Goal: Task Accomplishment & Management: Manage account settings

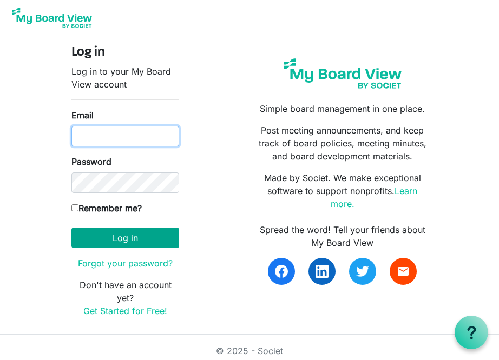
type input "patty@apcbham.org"
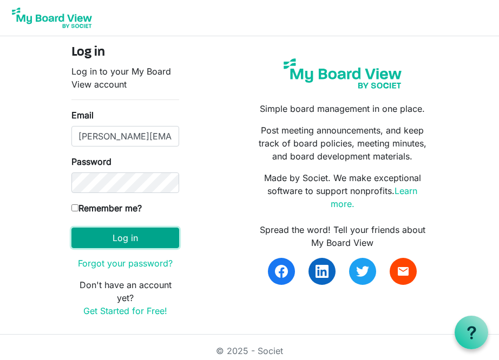
click at [127, 239] on button "Log in" at bounding box center [125, 238] width 108 height 21
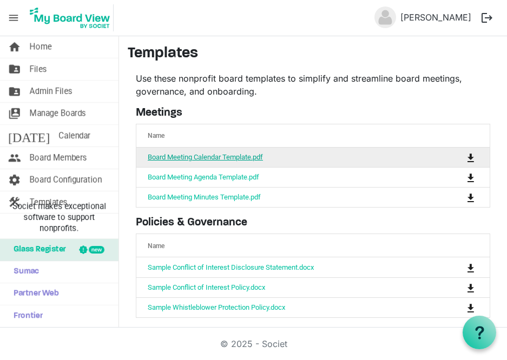
click at [208, 156] on link "Board Meeting Calendar Template.pdf" at bounding box center [205, 157] width 115 height 8
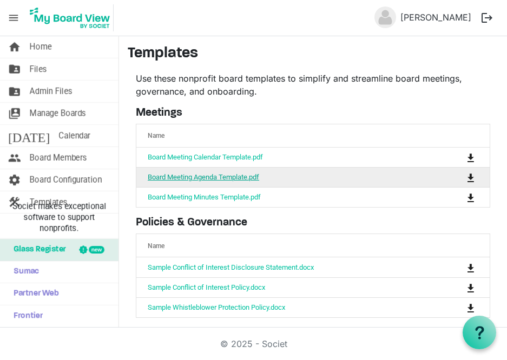
click at [216, 178] on link "Board Meeting Agenda Template.pdf" at bounding box center [204, 177] width 112 height 8
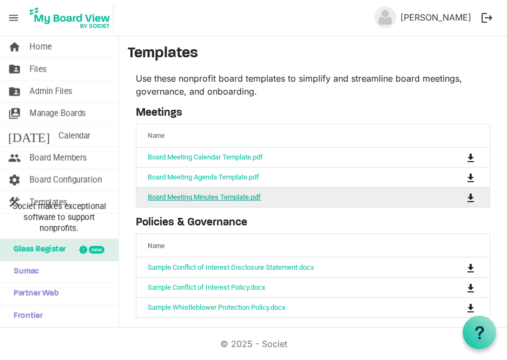
click at [211, 195] on link "Board Meeting Minutes Template.pdf" at bounding box center [204, 197] width 113 height 8
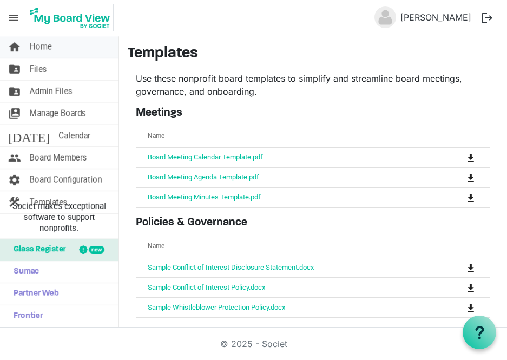
click at [41, 47] on span "Home" at bounding box center [41, 47] width 22 height 22
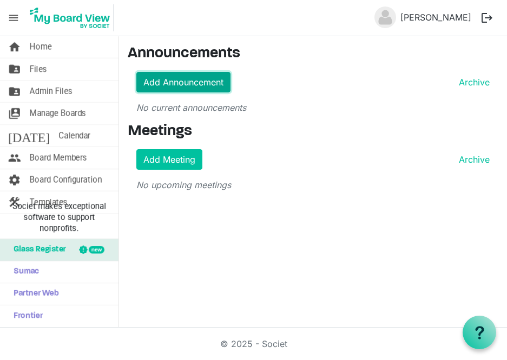
click at [193, 86] on link "Add Announcement" at bounding box center [183, 82] width 94 height 21
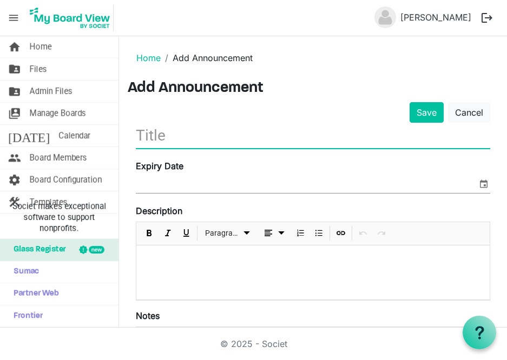
click at [171, 141] on input "text" at bounding box center [313, 135] width 355 height 25
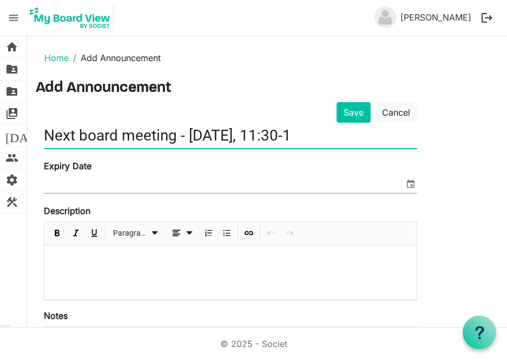
type input "Next board meeting - [DATE], 11:30-1"
click at [411, 185] on span "select" at bounding box center [410, 184] width 13 height 14
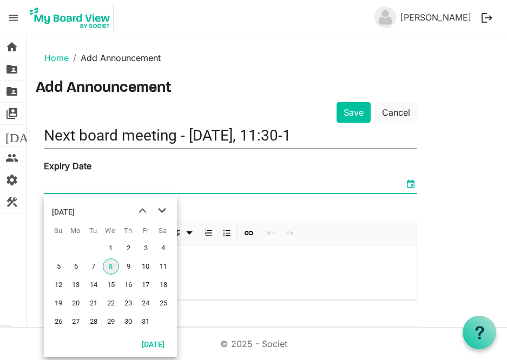
click at [163, 211] on span "next month" at bounding box center [162, 210] width 19 height 19
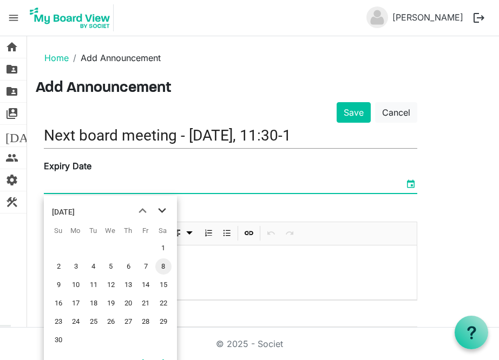
click at [163, 211] on span "next month" at bounding box center [162, 210] width 19 height 19
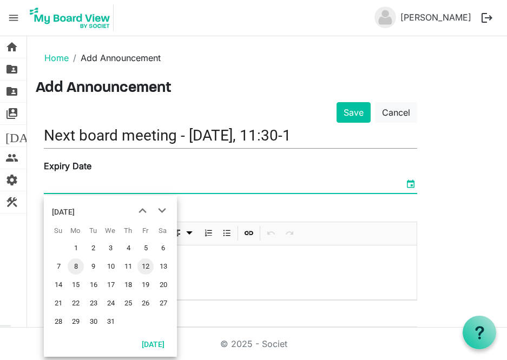
click at [145, 263] on span "12" at bounding box center [145, 267] width 16 height 16
type input "12/12/2025"
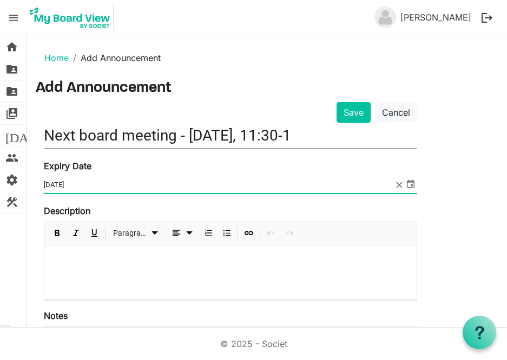
click at [141, 209] on div "Description Paragraph" at bounding box center [230, 253] width 373 height 96
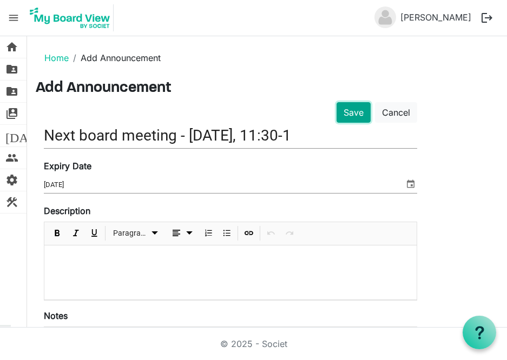
click at [350, 114] on button "Save" at bounding box center [354, 112] width 34 height 21
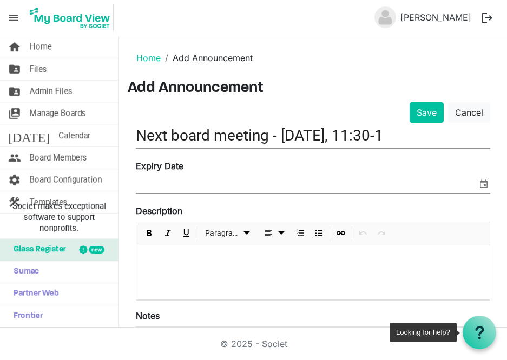
click at [478, 338] on use at bounding box center [479, 332] width 9 height 13
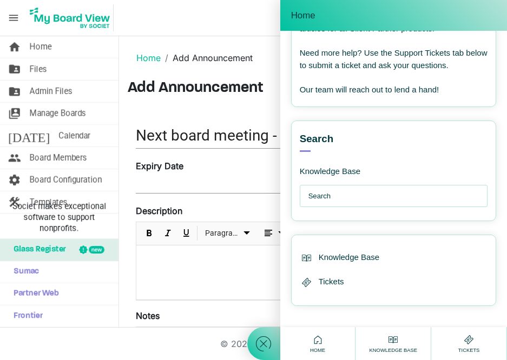
scroll to position [161, 0]
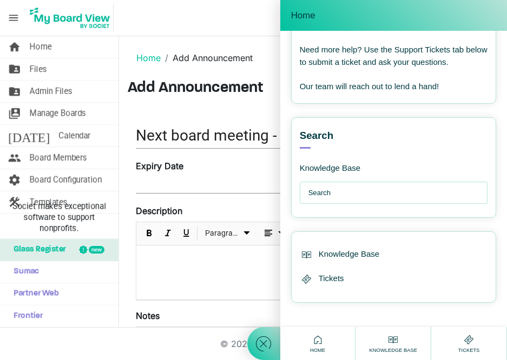
click at [247, 23] on div at bounding box center [263, 180] width 33 height 360
click at [263, 347] on icon at bounding box center [263, 344] width 19 height 19
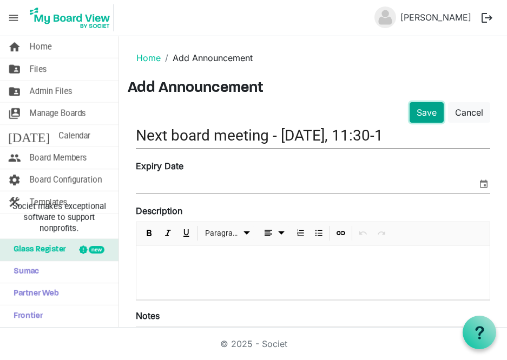
click at [423, 114] on button "Save" at bounding box center [427, 112] width 34 height 21
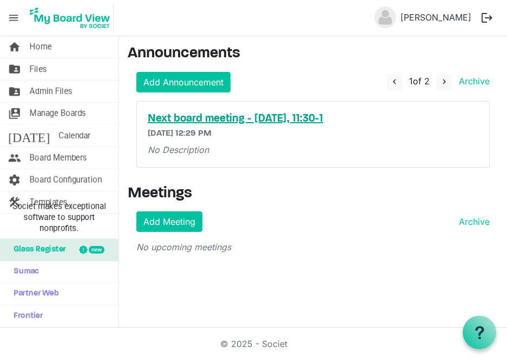
click at [210, 121] on h5 "Next board meeting - [DATE], 11:30-1" at bounding box center [313, 119] width 331 height 13
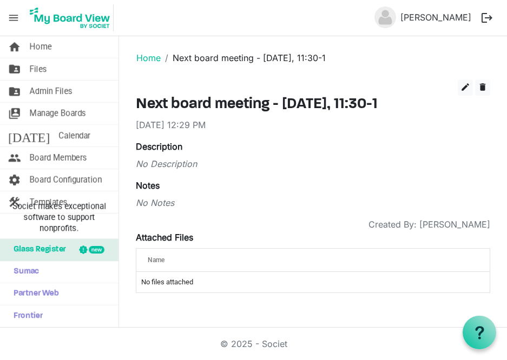
drag, startPoint x: 385, startPoint y: 107, endPoint x: 126, endPoint y: 109, distance: 259.8
click at [126, 109] on main "Home Next board meeting - [DATE], 11:30-1 edit delete Next board meeting - [DAT…" at bounding box center [313, 173] width 388 height 274
copy h3 "Next board meeting - [DATE], 11:30-1"
click at [483, 88] on span "delete" at bounding box center [483, 87] width 10 height 10
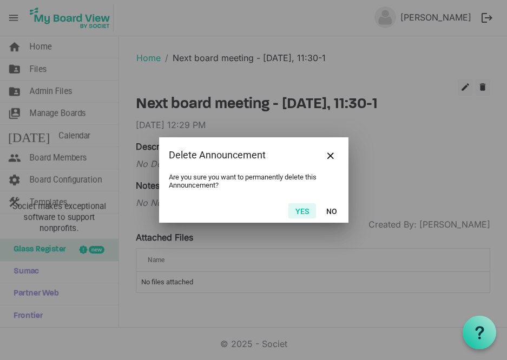
click at [293, 217] on button "Yes" at bounding box center [303, 211] width 28 height 15
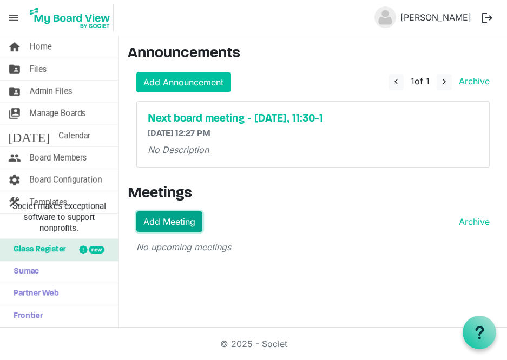
click at [171, 220] on link "Add Meeting" at bounding box center [169, 222] width 66 height 21
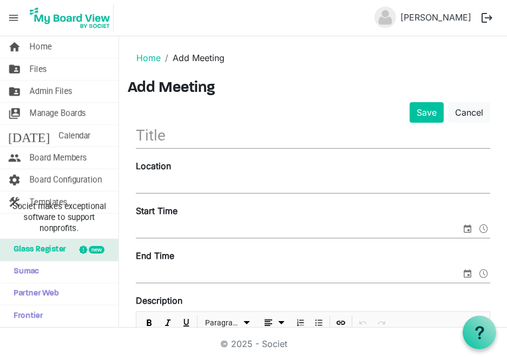
click at [168, 140] on input "text" at bounding box center [313, 135] width 355 height 25
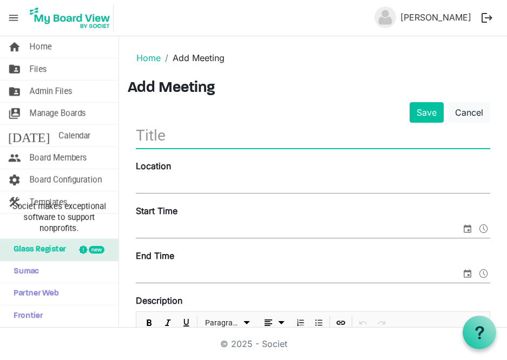
paste input "Next board meeting - Dec. 11, 11:30-1"
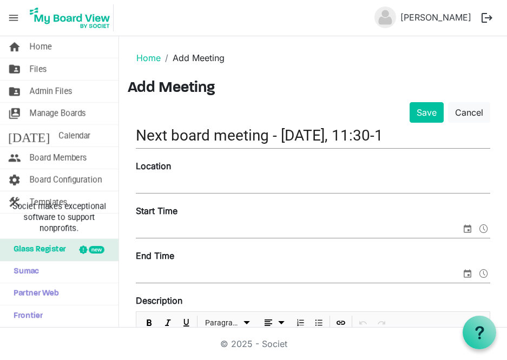
click at [188, 170] on div "Location" at bounding box center [313, 178] width 371 height 36
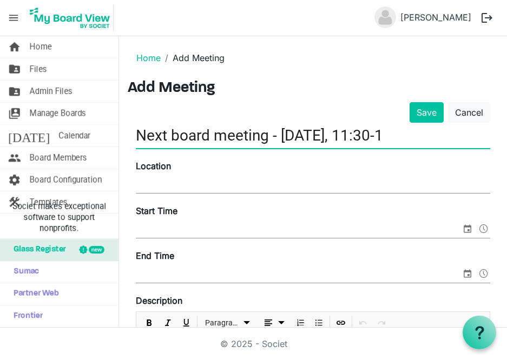
drag, startPoint x: 370, startPoint y: 135, endPoint x: 338, endPoint y: 139, distance: 32.1
click at [338, 139] on input "Next board meeting - Dec. 11, 11:30-1" at bounding box center [313, 135] width 355 height 25
type input "Next board meeting - Dec. 11"
click at [200, 178] on input "Location" at bounding box center [313, 185] width 355 height 16
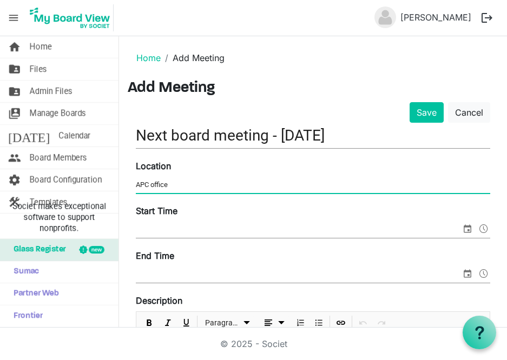
type input "APC office"
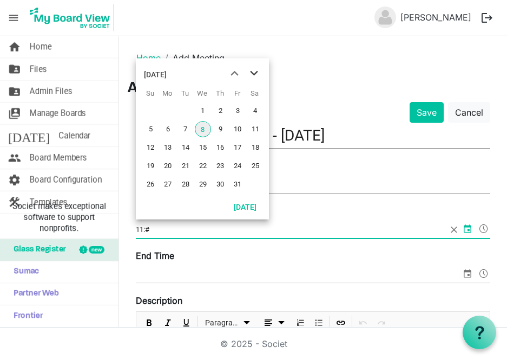
click at [253, 71] on span "next month" at bounding box center [254, 73] width 19 height 19
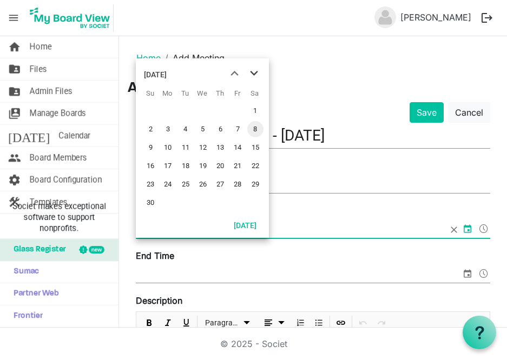
click at [253, 71] on span "next month" at bounding box center [254, 73] width 19 height 19
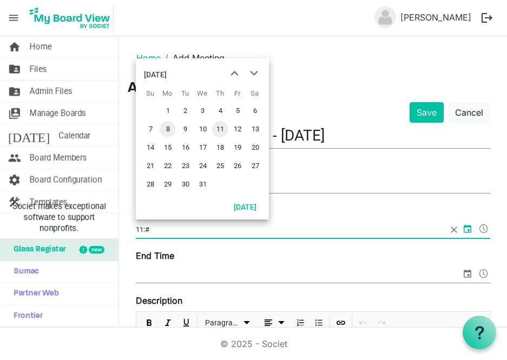
click at [217, 130] on span "11" at bounding box center [220, 129] width 16 height 16
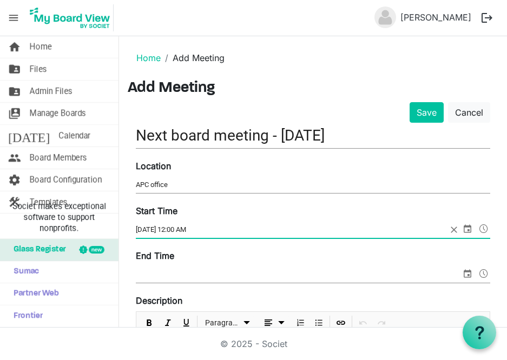
drag, startPoint x: 209, startPoint y: 228, endPoint x: 175, endPoint y: 231, distance: 34.8
click at [175, 231] on input "12/11/2025 12:00 AM" at bounding box center [291, 230] width 311 height 16
type input "12/11/2025 11:30"
click at [174, 271] on input "End Time" at bounding box center [298, 275] width 325 height 16
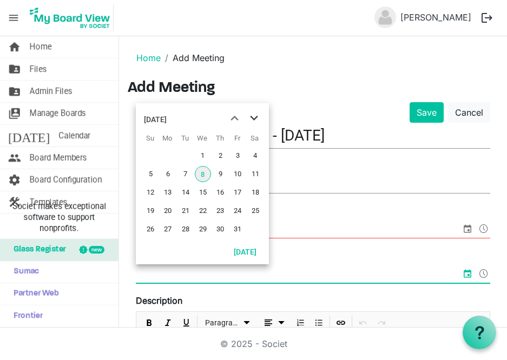
click at [254, 115] on span "next month" at bounding box center [254, 118] width 19 height 19
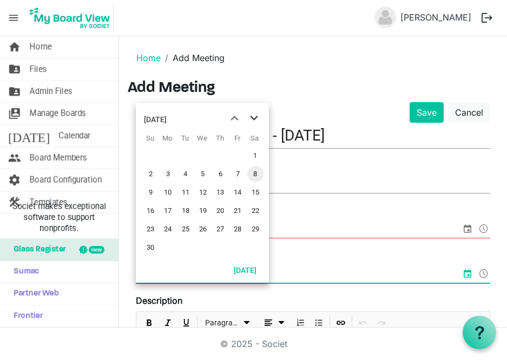
click at [254, 116] on span "next month" at bounding box center [254, 118] width 19 height 19
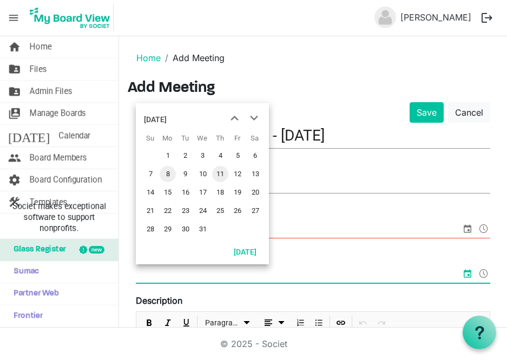
click at [219, 176] on span "11" at bounding box center [220, 174] width 16 height 16
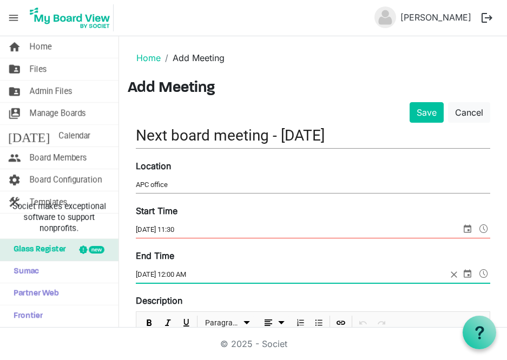
drag, startPoint x: 197, startPoint y: 275, endPoint x: 176, endPoint y: 277, distance: 21.2
click at [176, 277] on input "12/11/2025 12:00 AM" at bounding box center [291, 275] width 311 height 16
type input "12/11/2025 1 pm"
click at [176, 227] on input "12/11/2025 11:30" at bounding box center [298, 230] width 325 height 16
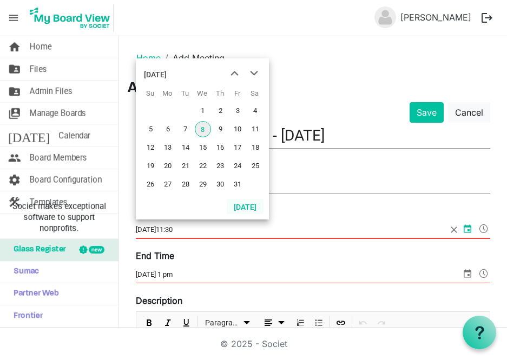
type input "12/11/2025 - 11:30"
click at [229, 230] on input "12/11/2025 - 11:30" at bounding box center [291, 230] width 311 height 16
click at [206, 230] on input "12/11/2025 - 11:30" at bounding box center [291, 230] width 311 height 16
click at [195, 228] on input "12/11/2025 - 11:30" at bounding box center [291, 230] width 311 height 16
click at [289, 224] on input "12/11/2025 - 11:30" at bounding box center [291, 230] width 311 height 16
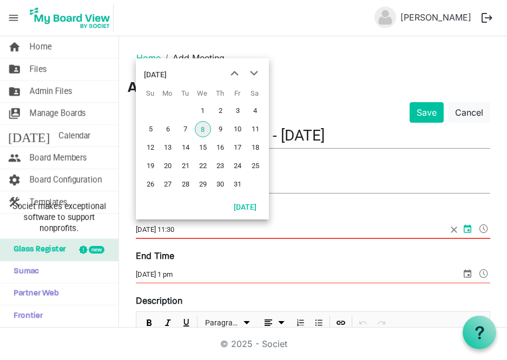
click at [322, 222] on input "12/11/2025 - 11:30" at bounding box center [291, 230] width 311 height 16
click at [444, 231] on span at bounding box center [313, 230] width 355 height 17
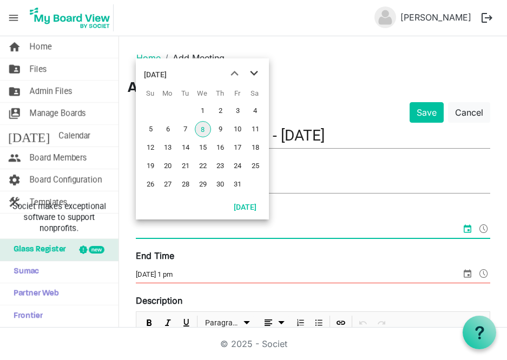
click at [258, 72] on span "next month" at bounding box center [254, 73] width 19 height 19
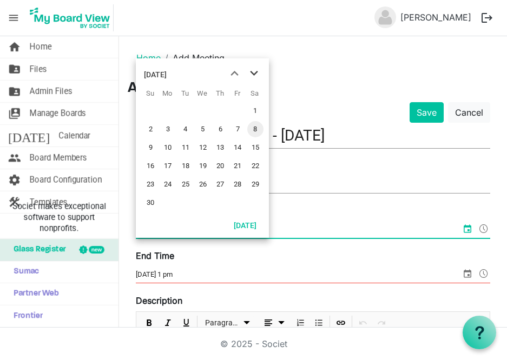
click at [253, 76] on span "next month" at bounding box center [254, 73] width 19 height 19
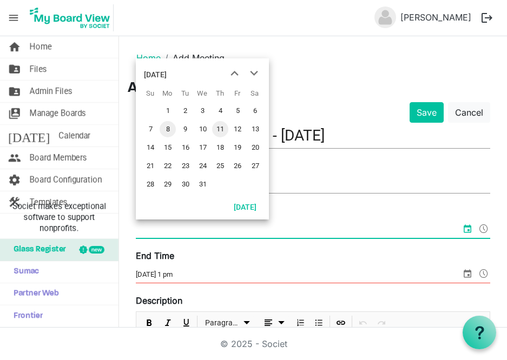
click at [217, 132] on span "11" at bounding box center [220, 129] width 16 height 16
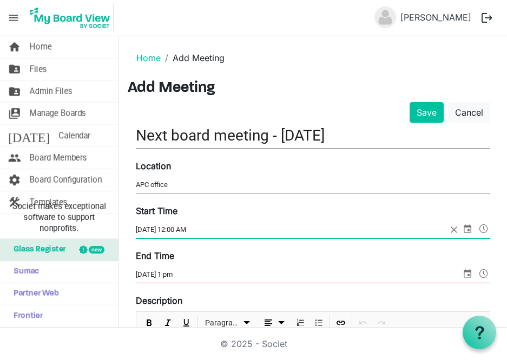
click at [190, 228] on input "12/11/2025 12:00 AM" at bounding box center [291, 230] width 311 height 16
click at [191, 228] on input "12/11/2025 12:00 AM" at bounding box center [291, 230] width 311 height 16
drag, startPoint x: 192, startPoint y: 228, endPoint x: 179, endPoint y: 231, distance: 13.8
click at [179, 231] on input "12/11/2025 12:00 AM" at bounding box center [291, 230] width 311 height 16
click at [175, 227] on input "12/11/2025 11:30 AM" at bounding box center [291, 230] width 311 height 16
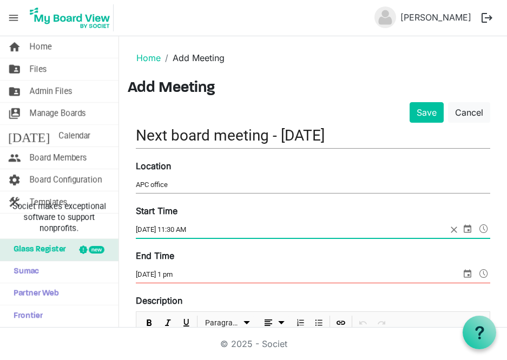
type input "12/11/2025 - 11:30 AM"
drag, startPoint x: 175, startPoint y: 272, endPoint x: 193, endPoint y: 267, distance: 18.1
click at [175, 272] on input "12/11/2025 1 pm" at bounding box center [298, 275] width 325 height 16
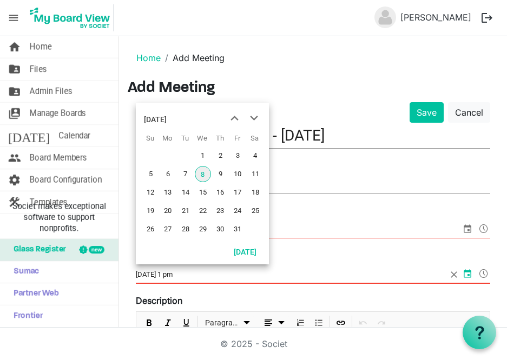
click at [281, 275] on input "12/11/2025 - 1 pm" at bounding box center [291, 275] width 311 height 16
type input "12/11/2025 - 1 pm"
click at [307, 87] on h3 "Add Meeting" at bounding box center [313, 89] width 371 height 18
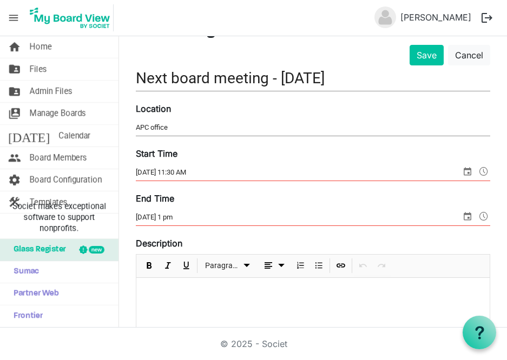
scroll to position [30, 0]
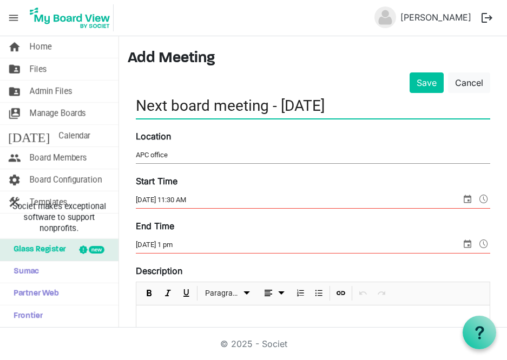
drag, startPoint x: 165, startPoint y: 109, endPoint x: 135, endPoint y: 108, distance: 29.2
click at [136, 108] on input "Next board meeting - Dec. 11" at bounding box center [313, 105] width 355 height 25
drag, startPoint x: 168, startPoint y: 106, endPoint x: 135, endPoint y: 104, distance: 33.1
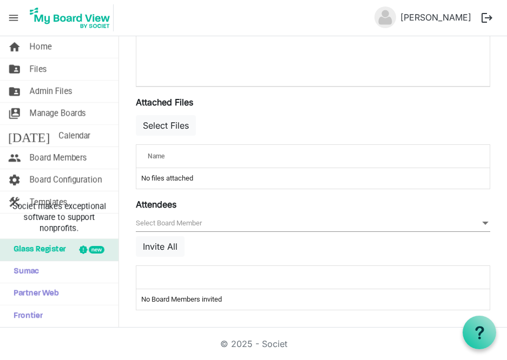
scroll to position [0, 0]
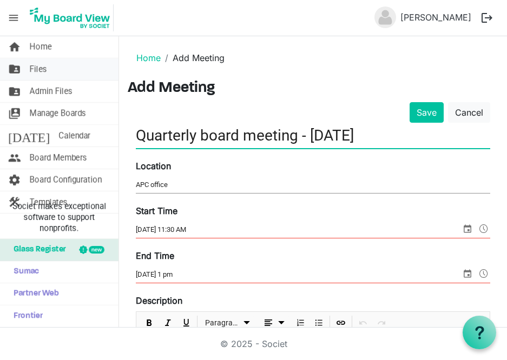
type input "Quarterly board meeting - Dec. 11"
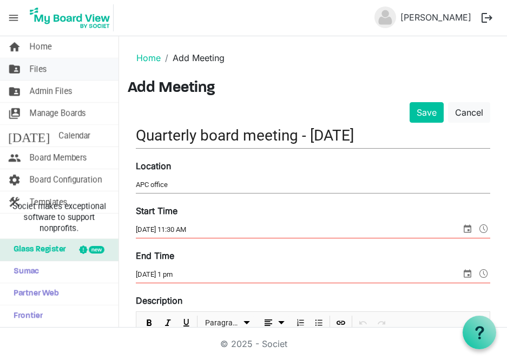
click at [40, 68] on span "Files" at bounding box center [38, 69] width 17 height 22
click at [412, 114] on button "Save" at bounding box center [427, 112] width 34 height 21
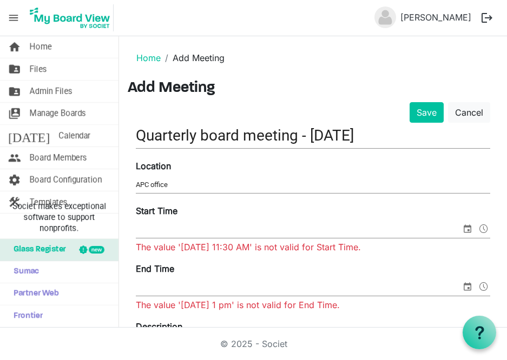
click at [461, 230] on span "select" at bounding box center [467, 229] width 13 height 14
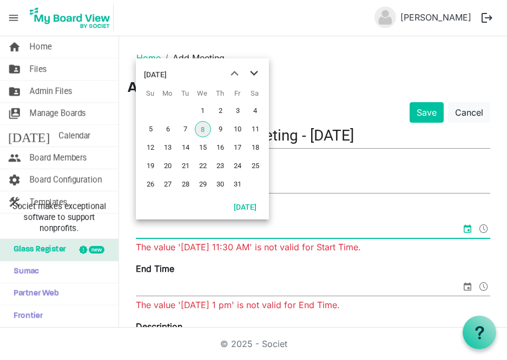
click at [254, 71] on span "next month" at bounding box center [254, 73] width 19 height 19
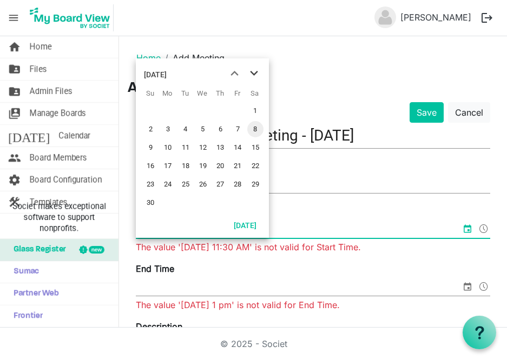
click at [254, 71] on span "next month" at bounding box center [254, 73] width 19 height 19
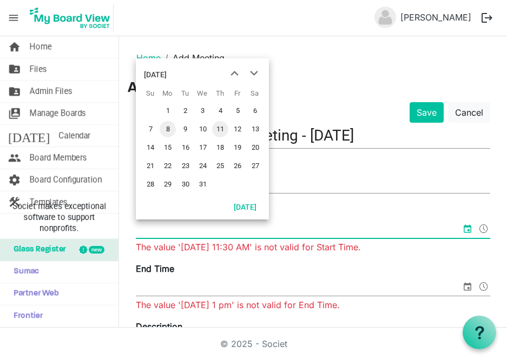
click at [222, 126] on span "11" at bounding box center [220, 129] width 16 height 16
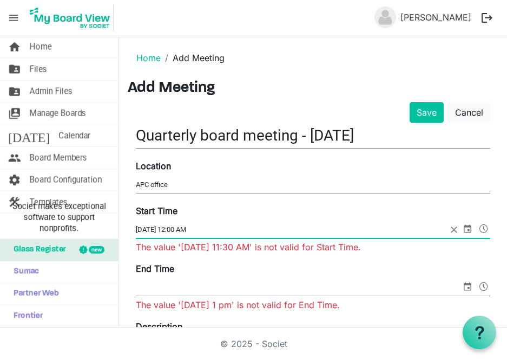
drag, startPoint x: 191, startPoint y: 229, endPoint x: 176, endPoint y: 232, distance: 14.9
click at [176, 232] on input "12/11/2025 12:00 AM" at bounding box center [291, 230] width 311 height 16
click at [217, 227] on input "12/11/2025 11:30 AM" at bounding box center [291, 230] width 311 height 16
type input "12/11/2025 11:30 AM"
click at [410, 102] on button "Save" at bounding box center [427, 112] width 34 height 21
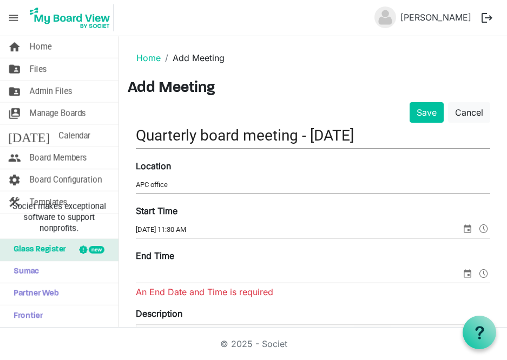
click at [314, 243] on div "Start Time 12/11/2025 11:30 AM End Time An End Date and Time is required" at bounding box center [313, 256] width 371 height 103
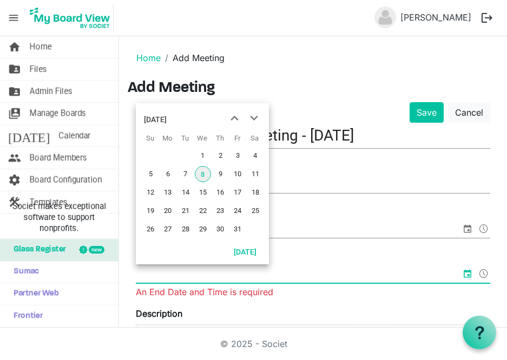
click at [181, 270] on input "End Time" at bounding box center [298, 275] width 325 height 16
click at [252, 120] on span "next month" at bounding box center [254, 118] width 19 height 19
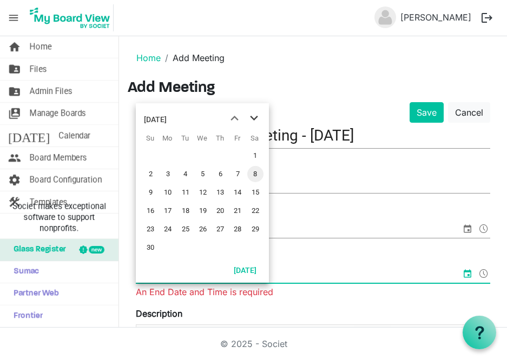
click at [253, 120] on span "next month" at bounding box center [254, 118] width 19 height 19
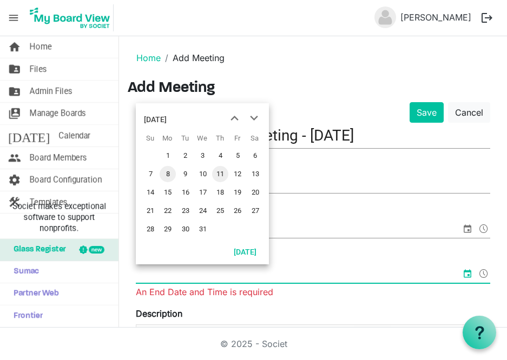
click at [220, 175] on span "11" at bounding box center [220, 174] width 16 height 16
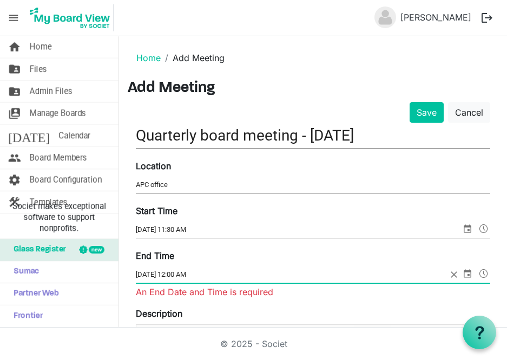
drag, startPoint x: 206, startPoint y: 274, endPoint x: 175, endPoint y: 276, distance: 30.9
click at [175, 276] on input "12/11/2025 12:00 AM" at bounding box center [291, 275] width 311 height 16
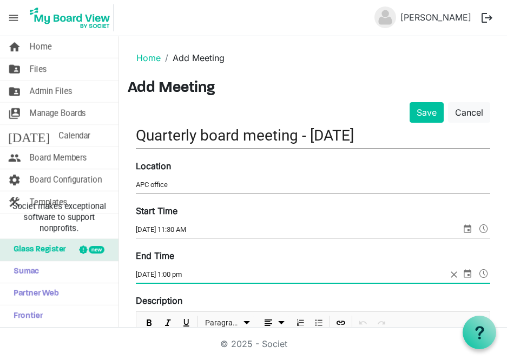
type input "12/11/2025 1:00 AM"
click at [410, 102] on button "Save" at bounding box center [427, 112] width 34 height 21
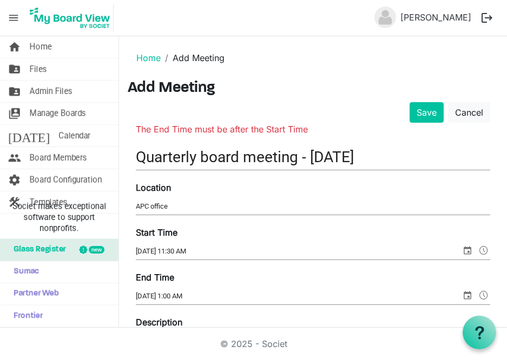
click at [203, 295] on input "[DATE] 1:00 AM" at bounding box center [298, 297] width 325 height 16
click at [204, 291] on input "[DATE] 1:00 AM" at bounding box center [291, 297] width 311 height 16
click at [210, 291] on input "[DATE] 1:00 AM" at bounding box center [291, 297] width 311 height 16
click at [217, 304] on span "12/11/2025 1:00 AM" at bounding box center [313, 297] width 355 height 17
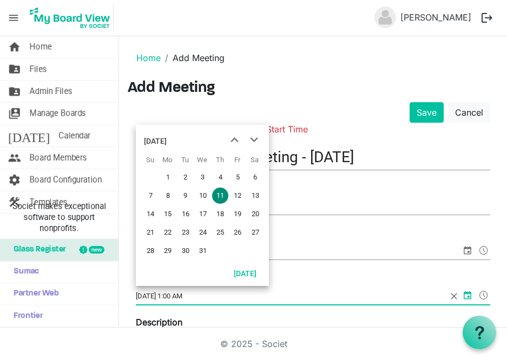
click at [205, 292] on input "12/11/2025 1:00 AM" at bounding box center [291, 297] width 311 height 16
click at [477, 294] on span at bounding box center [483, 296] width 13 height 14
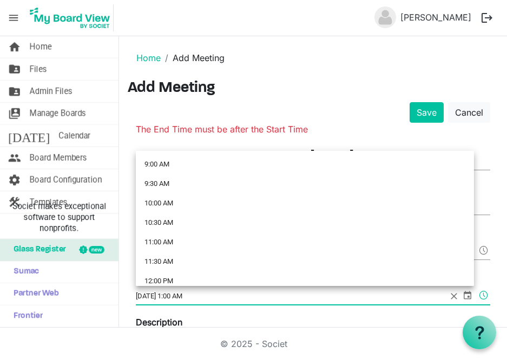
scroll to position [410, 0]
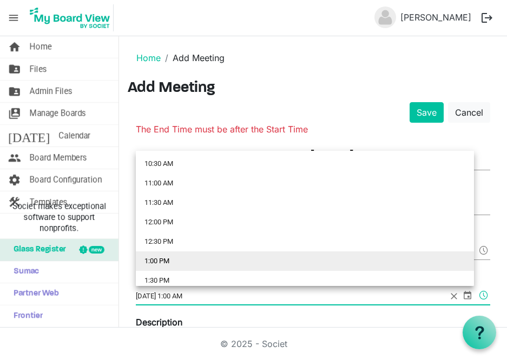
click at [150, 257] on li "1:00 PM" at bounding box center [305, 261] width 338 height 19
type input "12/11/2025 1:00 PM"
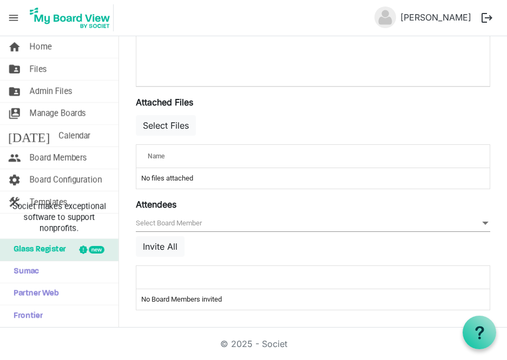
scroll to position [0, 0]
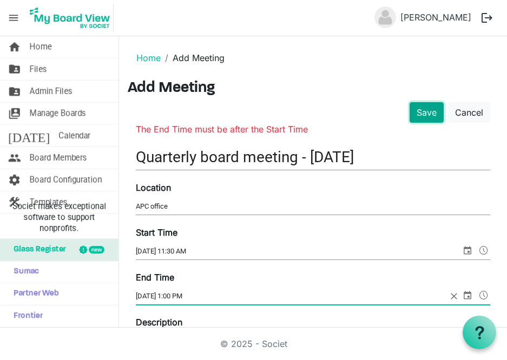
click at [416, 108] on button "Save" at bounding box center [427, 112] width 34 height 21
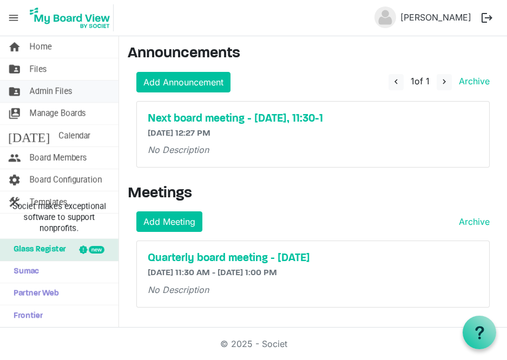
click at [68, 90] on span "Admin Files" at bounding box center [51, 92] width 43 height 22
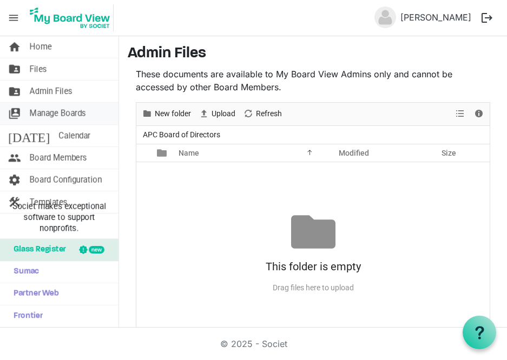
click at [81, 110] on span "Manage Boards" at bounding box center [58, 114] width 56 height 22
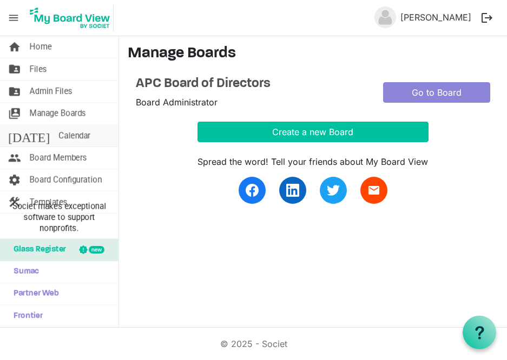
click at [58, 139] on span "Calendar" at bounding box center [74, 136] width 32 height 22
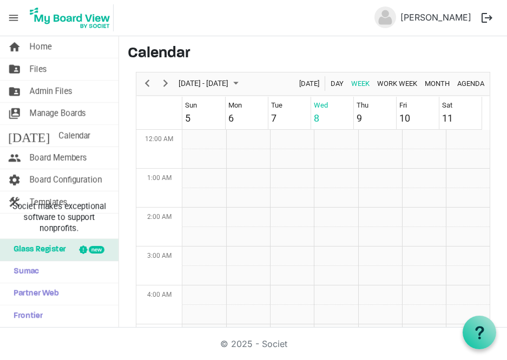
scroll to position [351, 0]
click at [167, 85] on span "Next" at bounding box center [165, 84] width 13 height 14
click at [242, 84] on span "October 2025" at bounding box center [236, 84] width 13 height 14
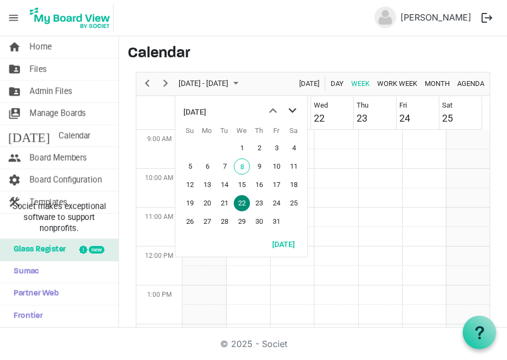
click at [292, 116] on span "next month" at bounding box center [292, 110] width 19 height 19
click at [294, 114] on span "next month" at bounding box center [292, 110] width 19 height 19
click at [264, 162] on span "11" at bounding box center [259, 167] width 16 height 16
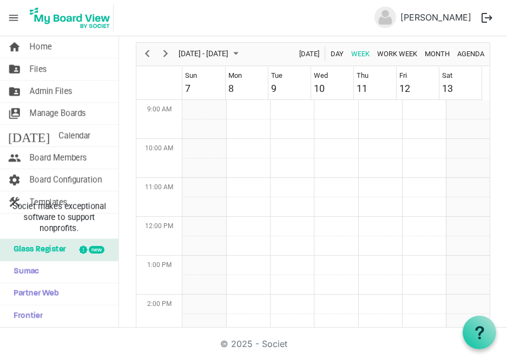
scroll to position [50, 0]
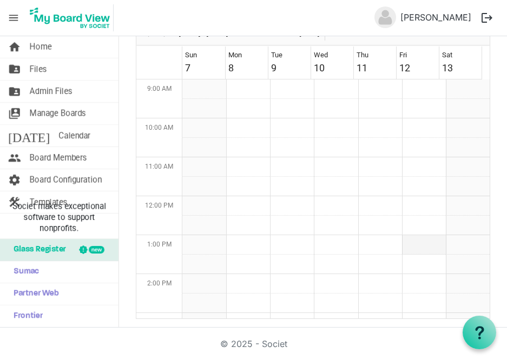
drag, startPoint x: 404, startPoint y: 180, endPoint x: 408, endPoint y: 235, distance: 55.3
click at [408, 235] on tbody "Week of December 11, 2025" at bounding box center [335, 196] width 307 height 935
drag, startPoint x: 404, startPoint y: 178, endPoint x: 407, endPoint y: 234, distance: 56.3
click at [407, 234] on tbody "Week of December 11, 2025" at bounding box center [335, 196] width 307 height 935
click at [486, 331] on icon at bounding box center [480, 333] width 14 height 14
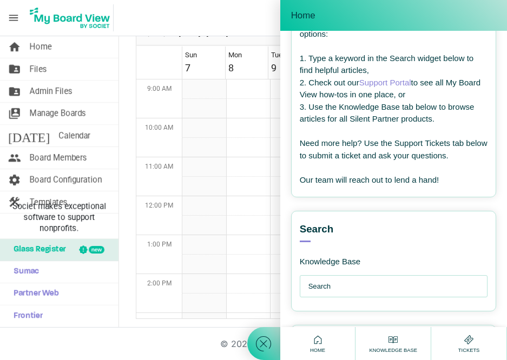
scroll to position [35, 0]
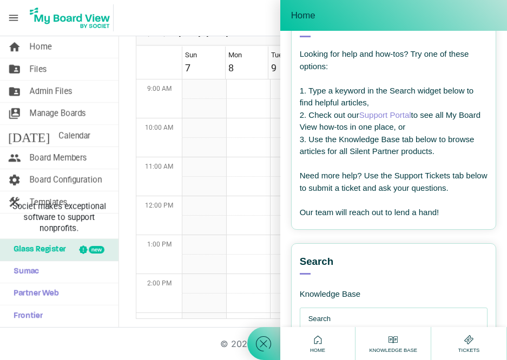
click at [249, 14] on div at bounding box center [263, 180] width 33 height 360
click at [287, 4] on div "Home" at bounding box center [393, 15] width 227 height 31
click at [265, 356] on span at bounding box center [263, 343] width 33 height 33
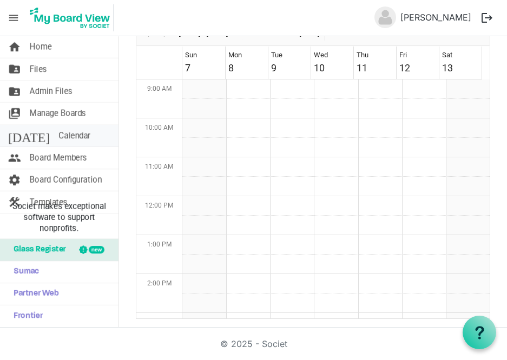
click at [61, 133] on span "Calendar" at bounding box center [74, 136] width 32 height 22
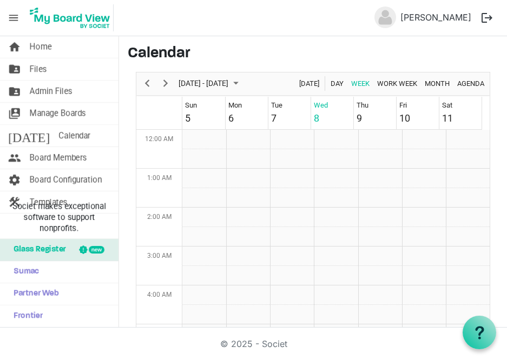
scroll to position [351, 0]
click at [242, 80] on span "October 2025" at bounding box center [236, 84] width 13 height 14
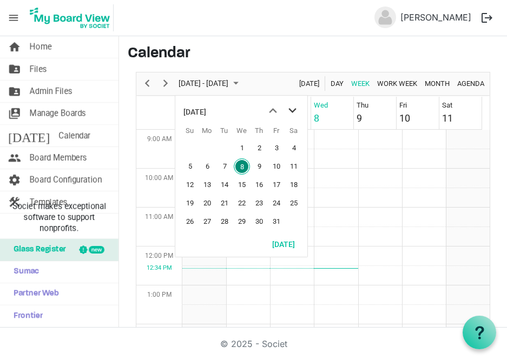
click at [297, 108] on span "next month" at bounding box center [292, 110] width 19 height 19
click at [296, 108] on span "next month" at bounding box center [292, 110] width 19 height 19
click at [259, 169] on span "11" at bounding box center [259, 167] width 16 height 16
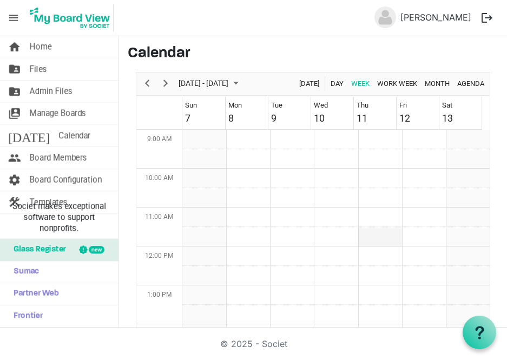
click at [370, 234] on td "Week of December 11, 2025" at bounding box center [380, 236] width 44 height 19
click at [476, 339] on div at bounding box center [480, 333] width 14 height 14
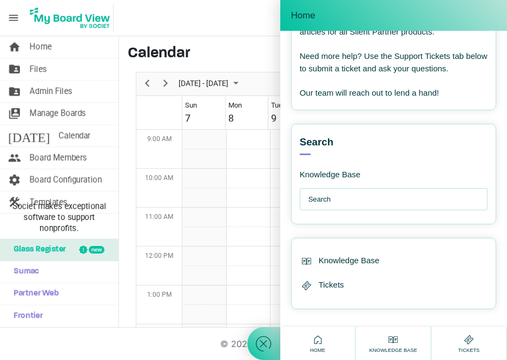
scroll to position [161, 0]
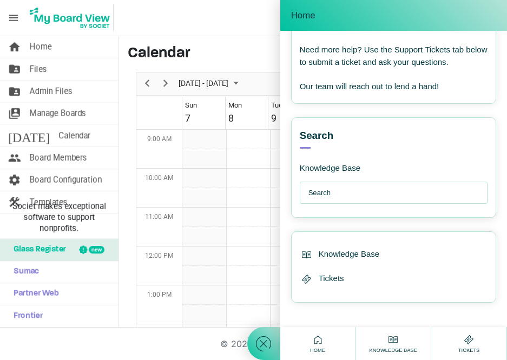
click at [350, 195] on input "text" at bounding box center [397, 193] width 176 height 22
type input "how to use the calendar"
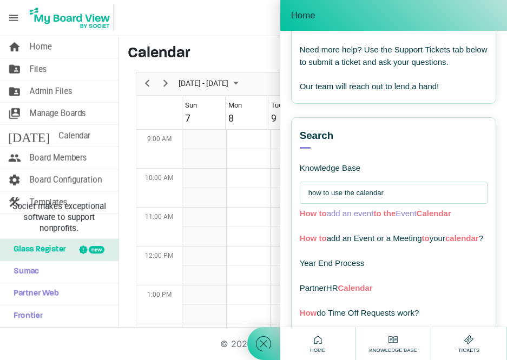
click at [319, 213] on span "to" at bounding box center [323, 213] width 8 height 9
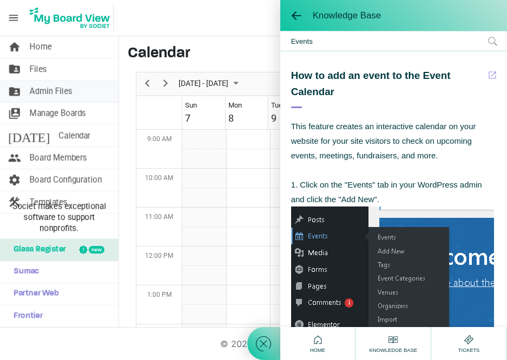
click at [55, 90] on span "Admin Files" at bounding box center [51, 92] width 43 height 22
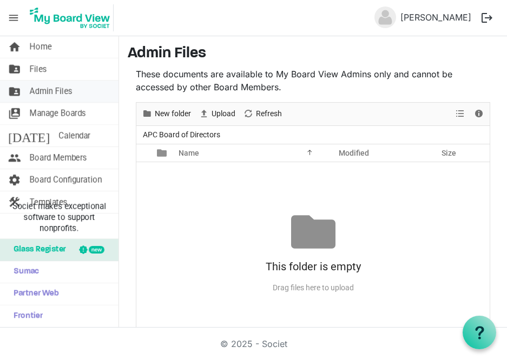
click at [64, 90] on span "Admin Files" at bounding box center [51, 92] width 43 height 22
click at [77, 111] on span "Manage Boards" at bounding box center [58, 114] width 56 height 22
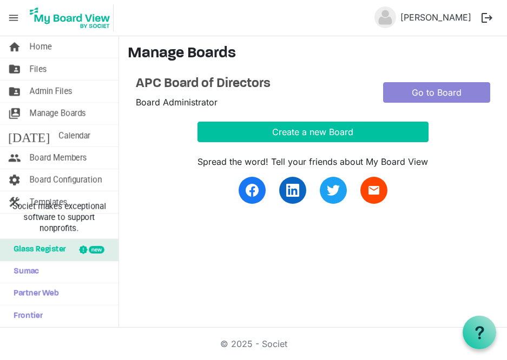
click at [11, 21] on span "menu" at bounding box center [13, 18] width 21 height 21
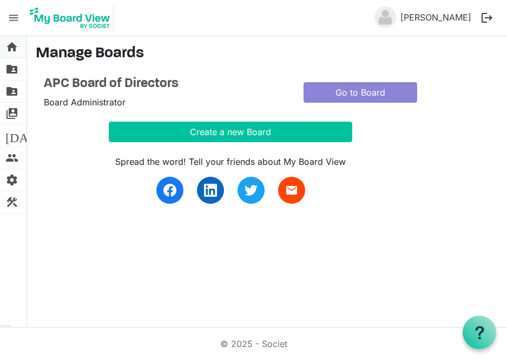
click at [9, 49] on span "home" at bounding box center [11, 47] width 13 height 22
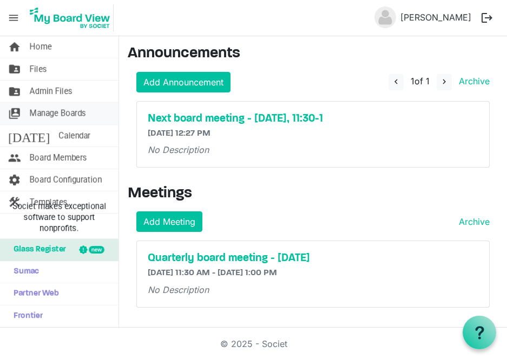
click at [81, 112] on span "Manage Boards" at bounding box center [58, 114] width 56 height 22
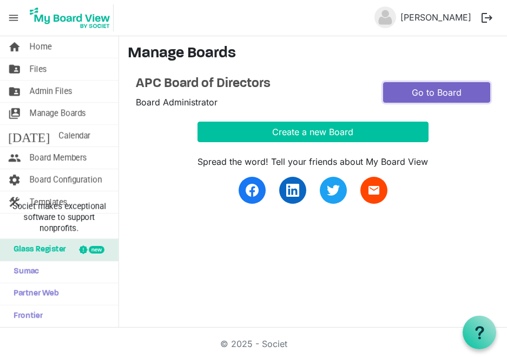
click at [416, 91] on link "Go to Board" at bounding box center [436, 92] width 107 height 21
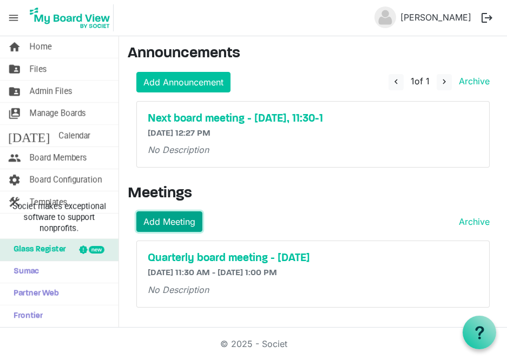
click at [176, 219] on link "Add Meeting" at bounding box center [169, 222] width 66 height 21
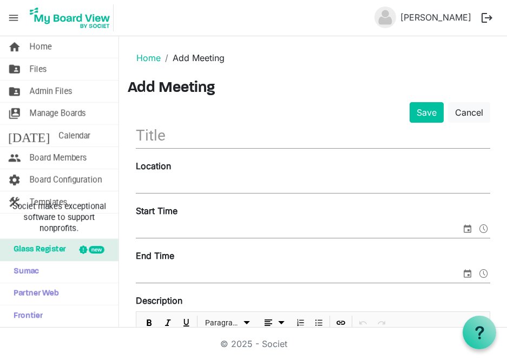
click at [188, 139] on input "text" at bounding box center [313, 135] width 355 height 25
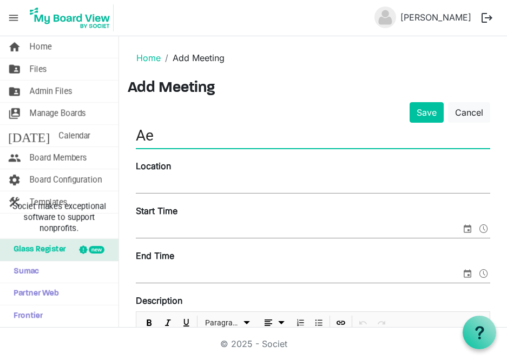
type input "A"
type input "September board meeting"
click at [198, 228] on input "Start Time" at bounding box center [298, 230] width 325 height 16
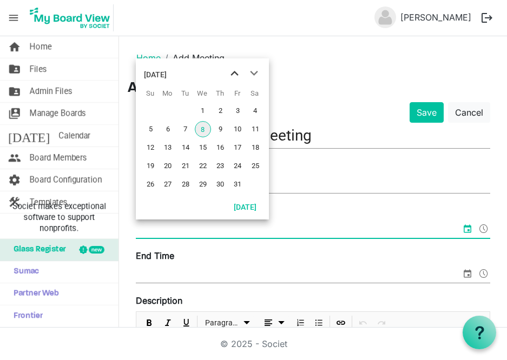
click at [238, 76] on span "previous month" at bounding box center [234, 73] width 19 height 19
click at [233, 73] on span "previous month" at bounding box center [234, 73] width 19 height 19
click at [221, 150] on span "18" at bounding box center [220, 148] width 16 height 16
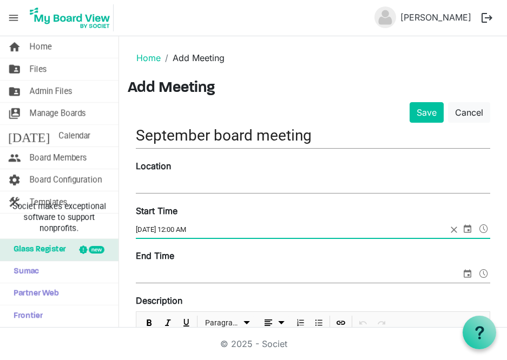
click at [477, 227] on span at bounding box center [483, 229] width 13 height 14
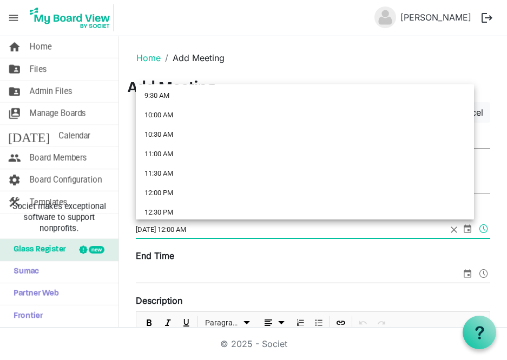
scroll to position [412, 0]
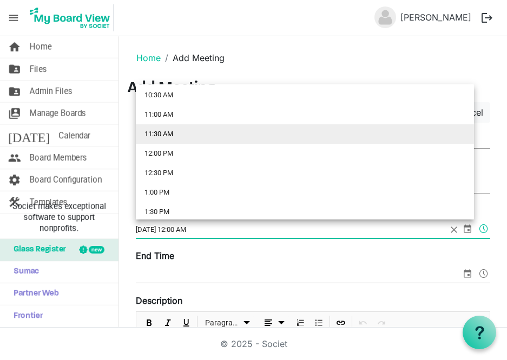
click at [163, 131] on li "11:30 AM" at bounding box center [305, 133] width 338 height 19
type input "9/18/2025 11:30 AM"
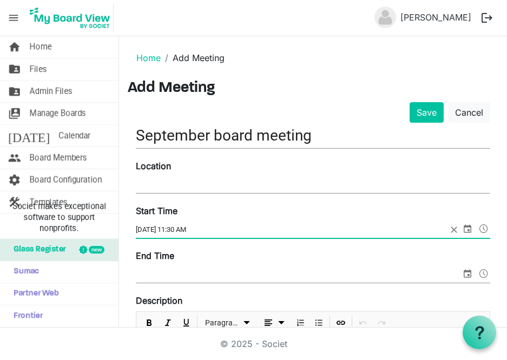
click at [217, 265] on div "End Time" at bounding box center [313, 268] width 371 height 36
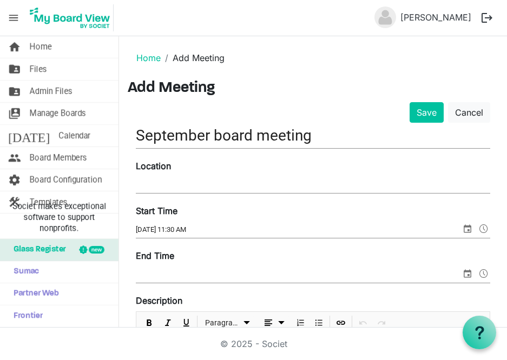
click at [189, 264] on div "End Time" at bounding box center [313, 268] width 371 height 36
click at [477, 270] on span at bounding box center [483, 274] width 13 height 14
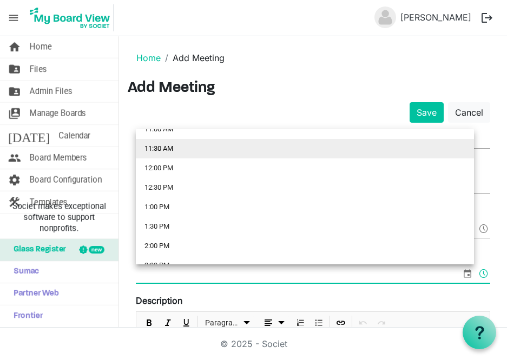
scroll to position [464, 0]
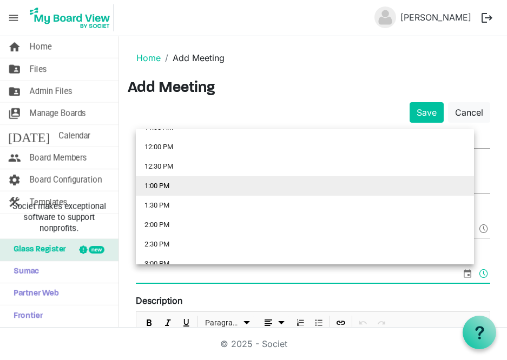
click at [175, 189] on li "1:00 PM" at bounding box center [305, 185] width 338 height 19
type input "10/8/2025 1:00 PM"
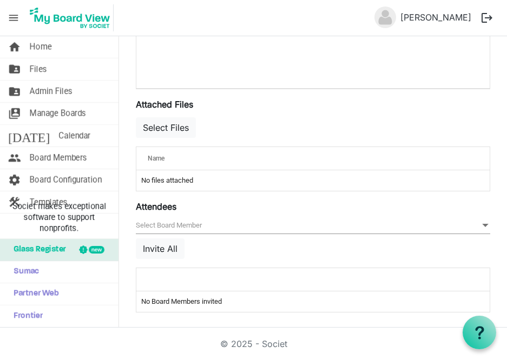
scroll to position [404, 0]
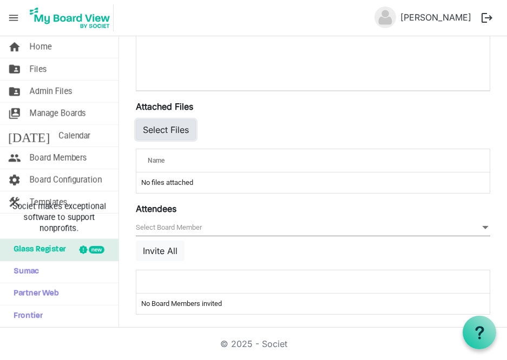
click at [173, 127] on button "Select Files" at bounding box center [166, 130] width 60 height 21
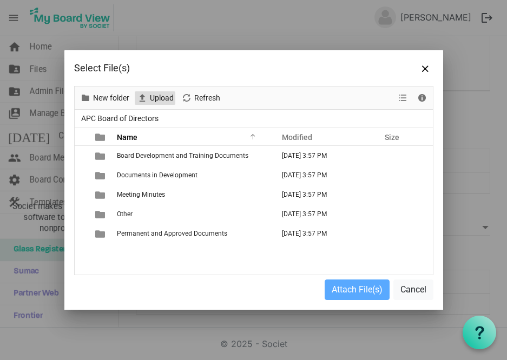
click at [155, 96] on span "Upload" at bounding box center [162, 98] width 26 height 14
click at [163, 100] on span "Upload" at bounding box center [162, 98] width 26 height 14
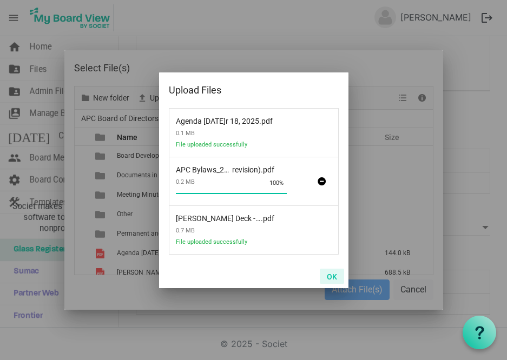
click at [332, 277] on button "OK" at bounding box center [332, 276] width 24 height 15
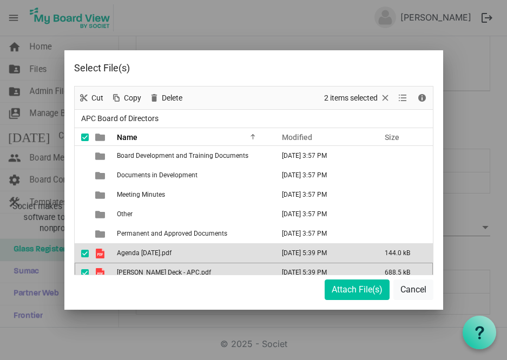
scroll to position [8, 0]
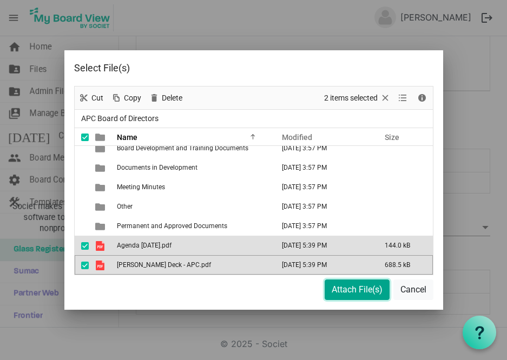
click at [343, 295] on button "Attach File(s)" at bounding box center [357, 290] width 65 height 21
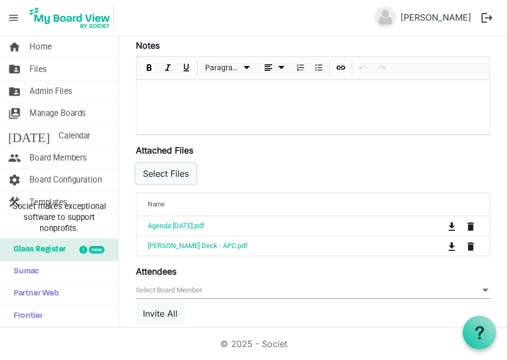
scroll to position [428, 0]
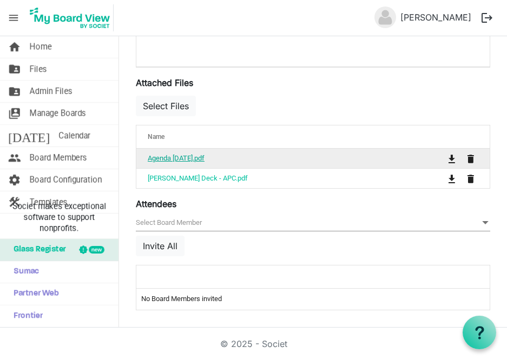
click at [192, 160] on link "Agenda [DATE].pdf" at bounding box center [176, 158] width 57 height 8
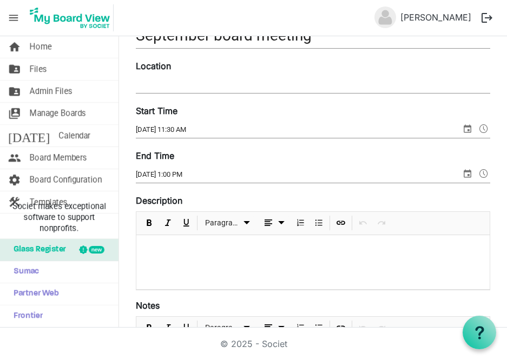
scroll to position [0, 0]
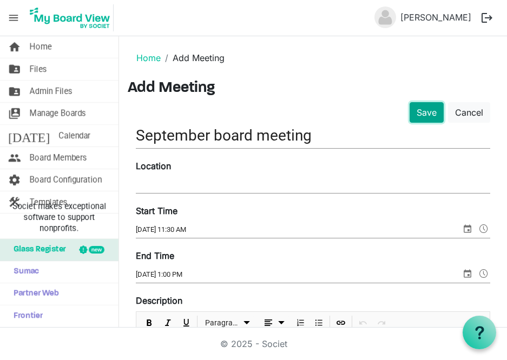
click at [423, 112] on button "Save" at bounding box center [427, 112] width 34 height 21
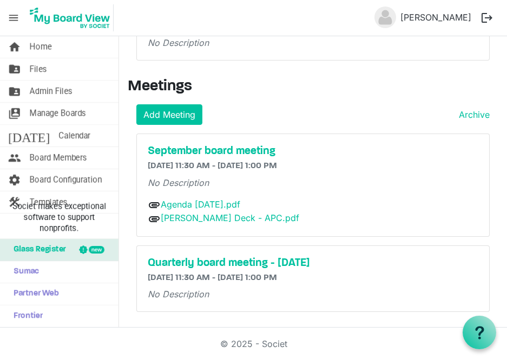
scroll to position [109, 0]
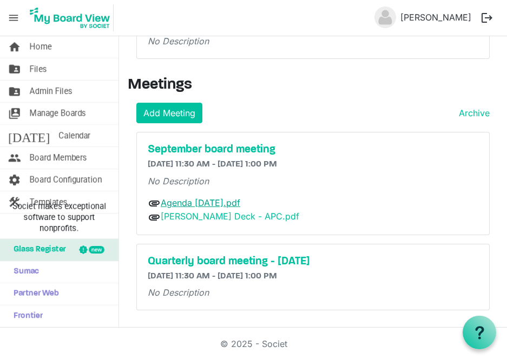
click at [222, 201] on link "Agenda [DATE].pdf" at bounding box center [201, 203] width 80 height 11
click at [198, 218] on link "LUCA Slide Deck - APC.pdf" at bounding box center [230, 216] width 139 height 11
click at [60, 134] on span "Calendar" at bounding box center [74, 136] width 32 height 22
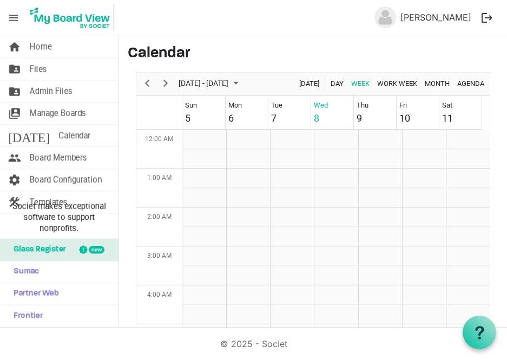
scroll to position [351, 0]
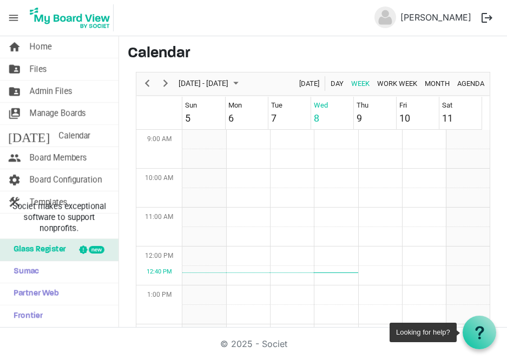
click at [480, 331] on icon at bounding box center [480, 333] width 14 height 14
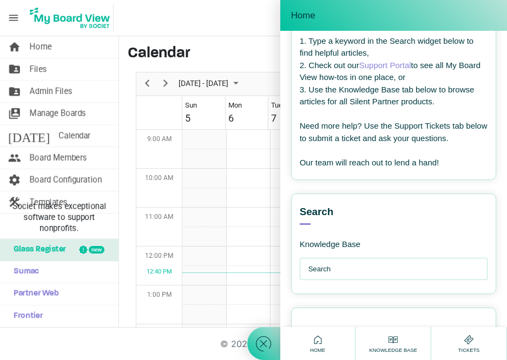
scroll to position [131, 0]
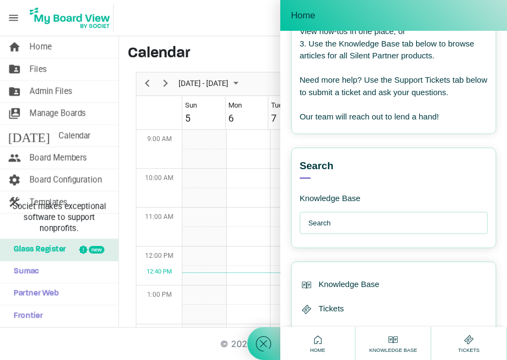
click at [332, 222] on input "text" at bounding box center [397, 224] width 176 height 22
type input "how do i use the calendar"
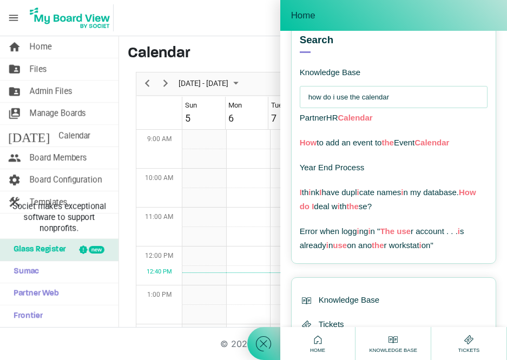
scroll to position [254, 0]
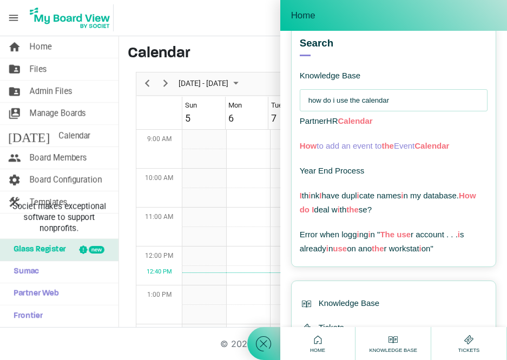
click at [392, 145] on span "the" at bounding box center [388, 145] width 12 height 9
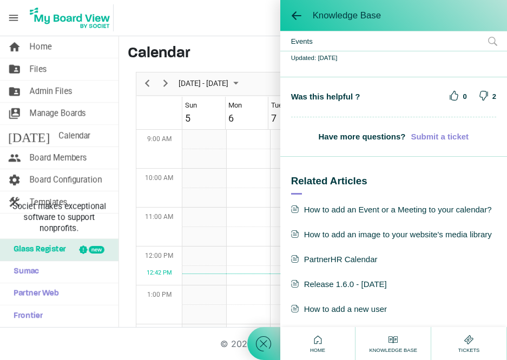
scroll to position [0, 0]
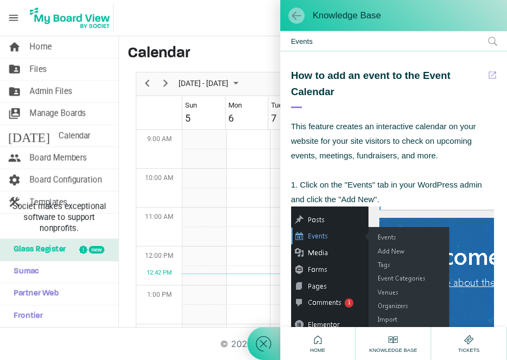
click at [301, 12] on span at bounding box center [296, 15] width 11 height 11
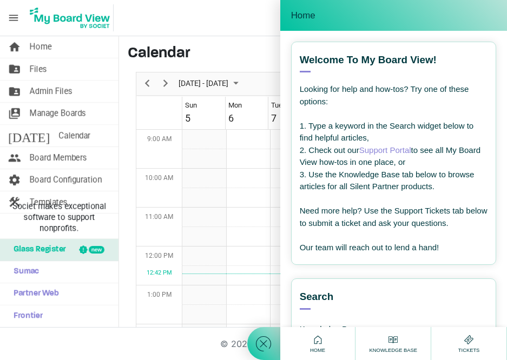
click at [254, 13] on div at bounding box center [263, 180] width 33 height 360
click at [261, 345] on icon at bounding box center [263, 344] width 19 height 19
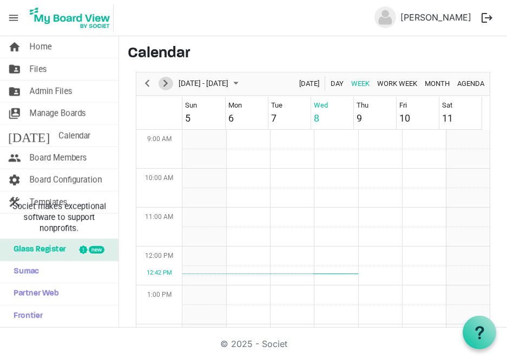
click at [163, 86] on span "Next" at bounding box center [165, 84] width 13 height 14
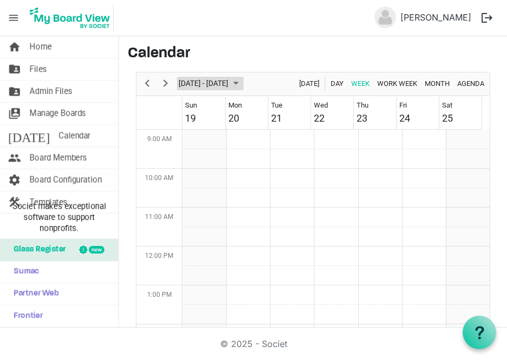
click at [242, 81] on span "October 2025" at bounding box center [236, 84] width 13 height 14
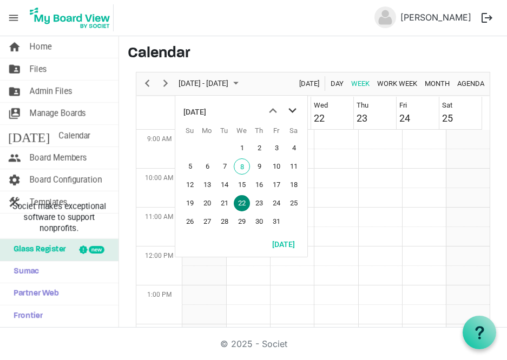
click at [292, 108] on span "next month" at bounding box center [292, 110] width 19 height 19
click at [291, 109] on span "next month" at bounding box center [292, 110] width 19 height 19
click at [261, 165] on span "11" at bounding box center [259, 167] width 16 height 16
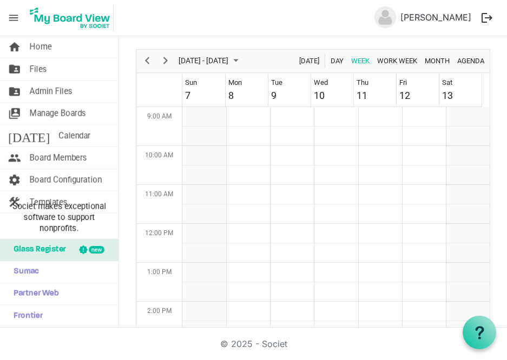
scroll to position [22, 0]
drag, startPoint x: 370, startPoint y: 209, endPoint x: 374, endPoint y: 215, distance: 7.4
click at [374, 215] on td "Week of December 11, 2025" at bounding box center [380, 215] width 44 height 19
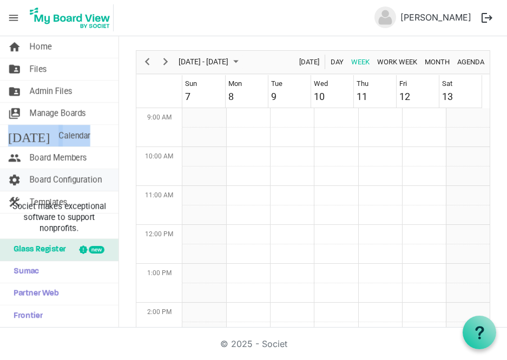
click at [88, 180] on span "Board Configuration" at bounding box center [66, 180] width 72 height 22
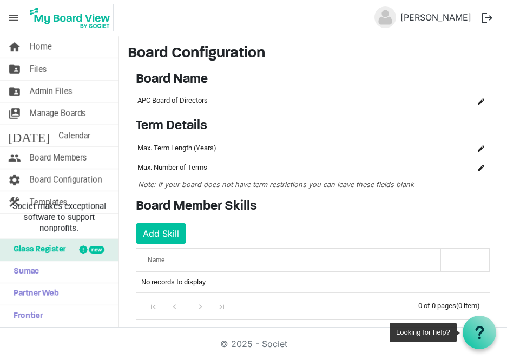
click at [484, 326] on icon at bounding box center [480, 333] width 14 height 14
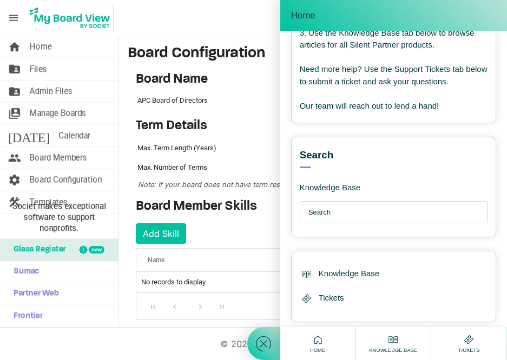
scroll to position [161, 0]
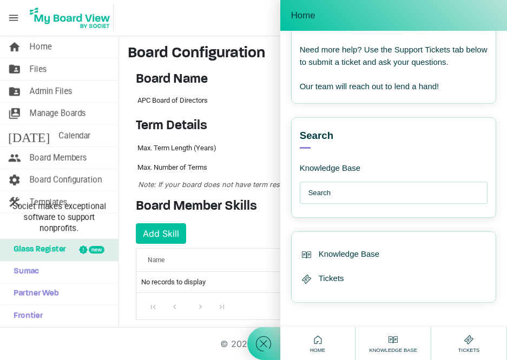
click at [343, 196] on input "text" at bounding box center [397, 193] width 176 height 22
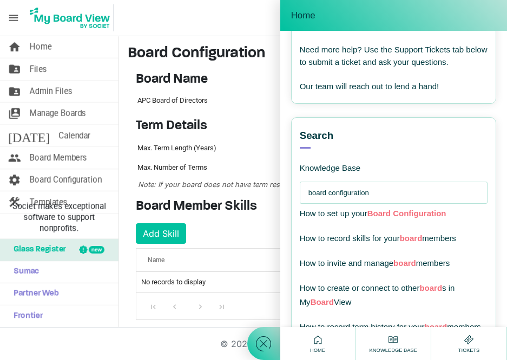
type input "board configuration"
click at [427, 214] on span "Configuration" at bounding box center [419, 213] width 53 height 9
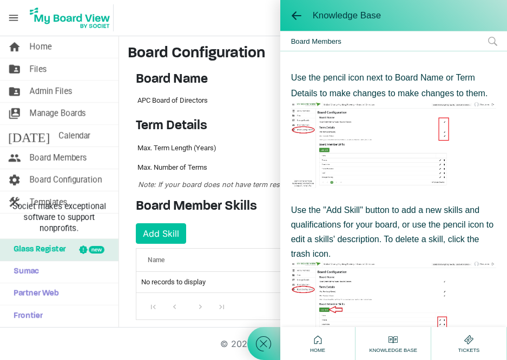
scroll to position [134, 0]
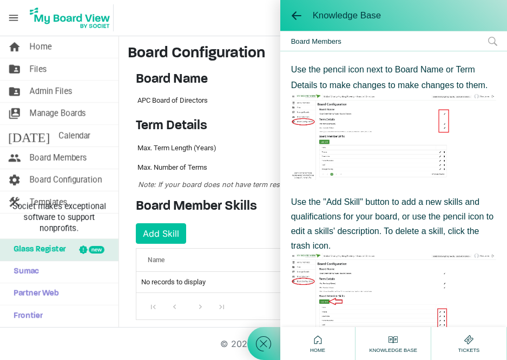
drag, startPoint x: 417, startPoint y: 22, endPoint x: 464, endPoint y: 29, distance: 47.1
click at [464, 29] on div "Knowledge Base" at bounding box center [393, 15] width 227 height 31
click at [298, 16] on span at bounding box center [296, 15] width 11 height 11
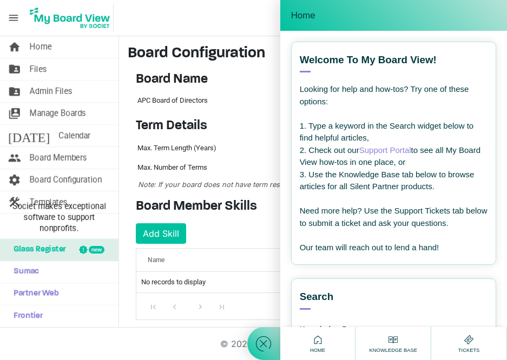
click at [268, 343] on icon at bounding box center [263, 344] width 19 height 19
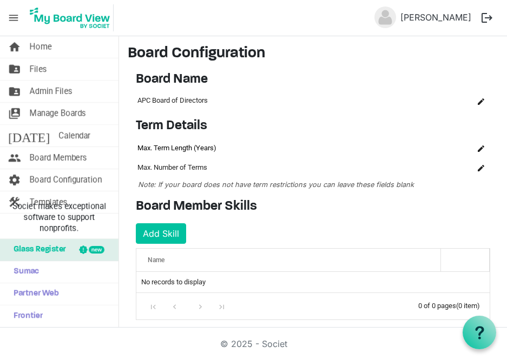
click at [226, 150] on td "Max. Term Length (Years)" at bounding box center [267, 148] width 263 height 19
click at [222, 167] on td "Max. Number of Terms" at bounding box center [267, 167] width 263 height 19
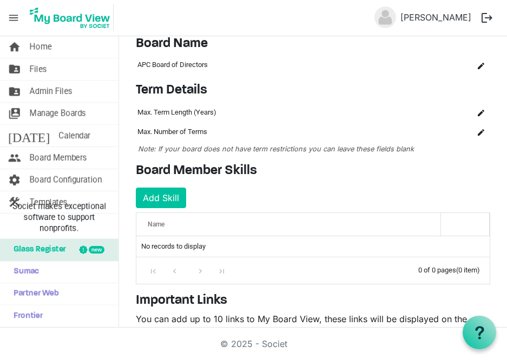
scroll to position [191, 0]
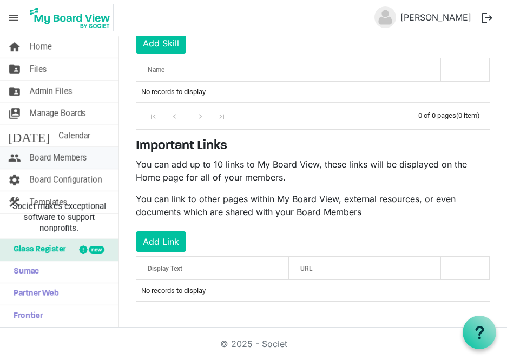
click at [78, 159] on span "Board Members" at bounding box center [58, 158] width 57 height 22
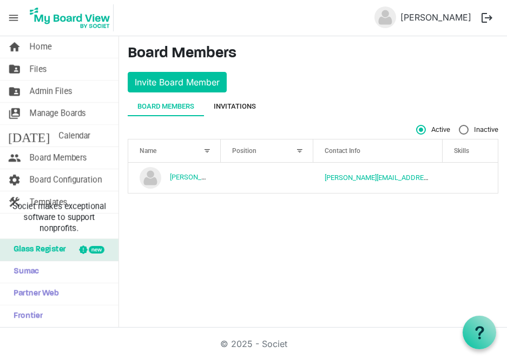
click at [235, 111] on div "Invitations" at bounding box center [235, 106] width 42 height 11
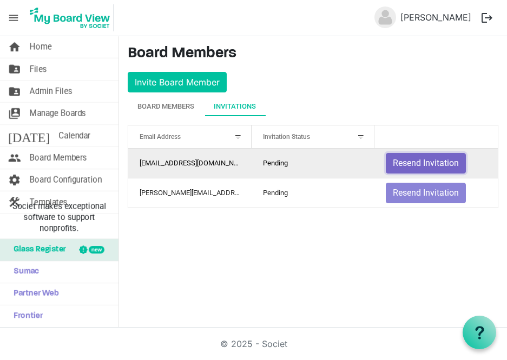
click at [438, 161] on button "Resend Invitation" at bounding box center [426, 163] width 80 height 21
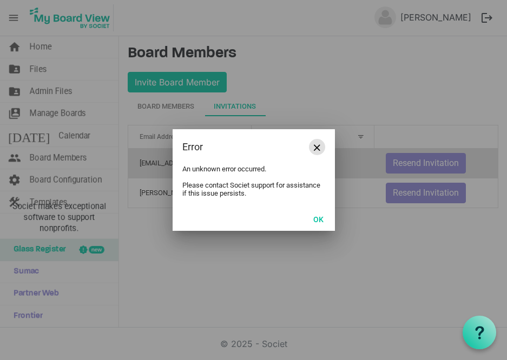
click at [314, 147] on span "Close" at bounding box center [317, 148] width 6 height 6
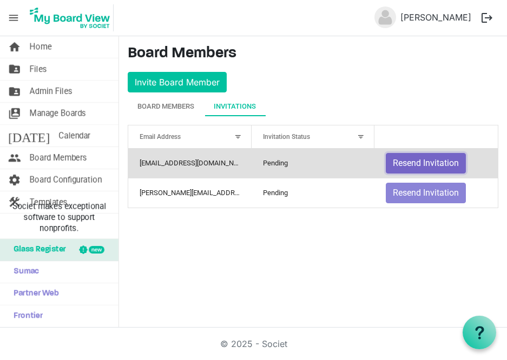
click at [425, 163] on button "Resend Invitation" at bounding box center [426, 163] width 80 height 21
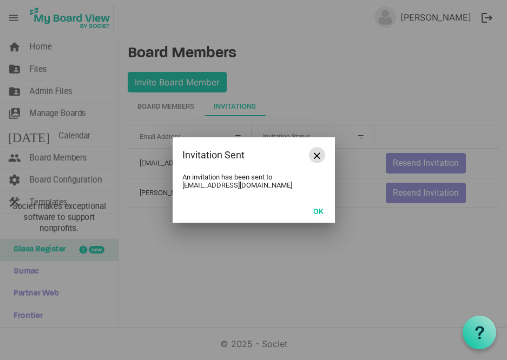
click at [312, 153] on button "Close" at bounding box center [317, 155] width 16 height 16
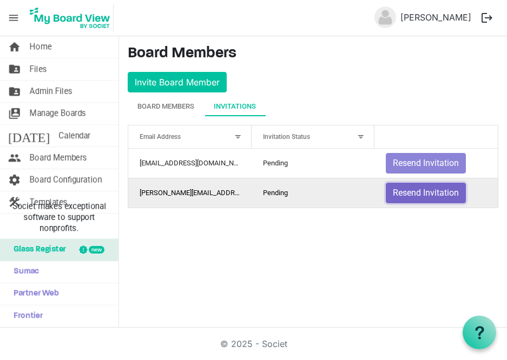
click at [442, 194] on button "Resend Invitation" at bounding box center [426, 193] width 80 height 21
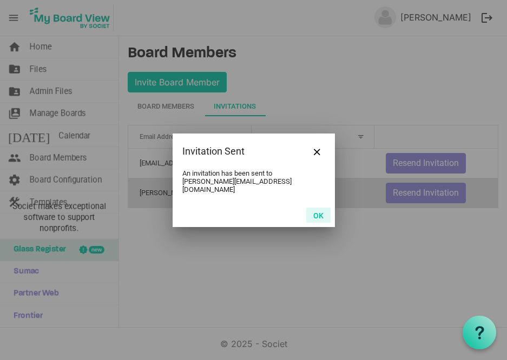
click at [319, 210] on button "OK" at bounding box center [318, 215] width 24 height 15
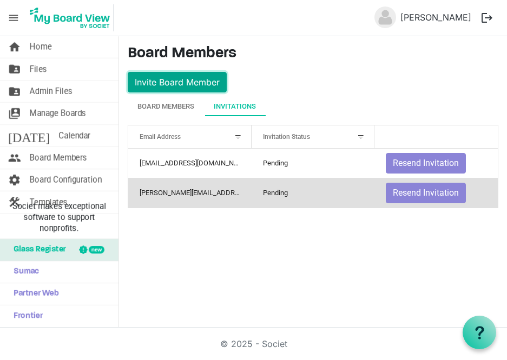
click at [188, 89] on button "Invite Board Member" at bounding box center [177, 82] width 99 height 21
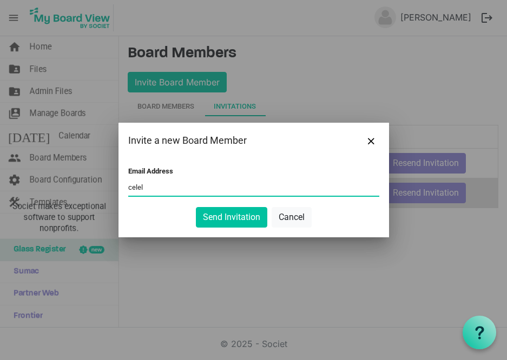
type input "celel"
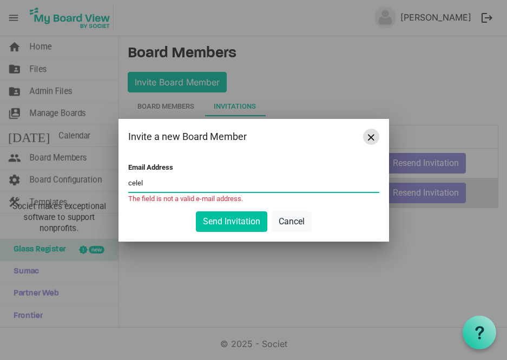
click at [372, 141] on button "Close" at bounding box center [371, 137] width 16 height 16
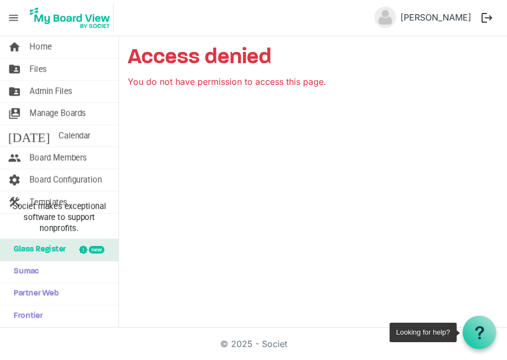
click at [480, 334] on use at bounding box center [479, 332] width 9 height 13
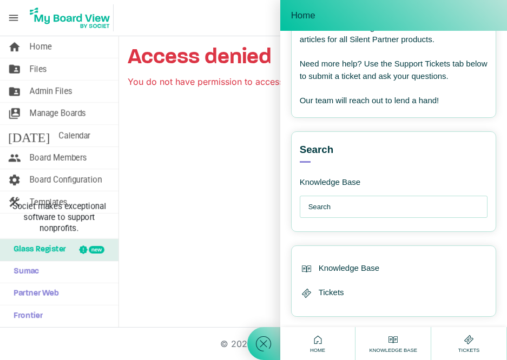
scroll to position [161, 0]
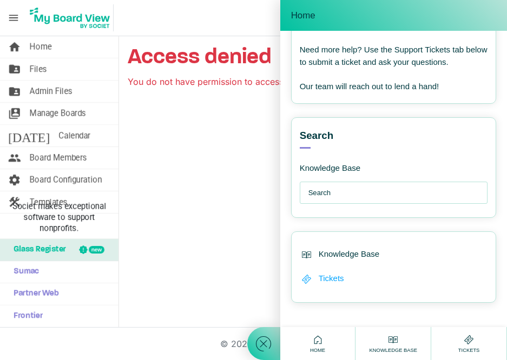
click at [336, 283] on span "Tickets" at bounding box center [331, 279] width 25 height 12
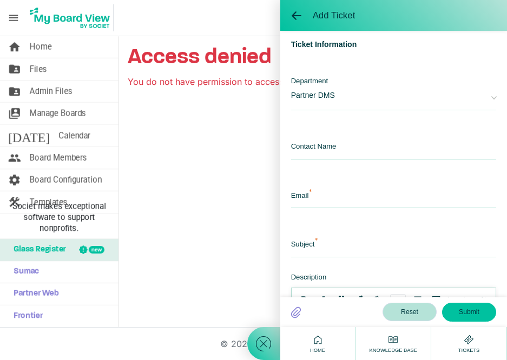
scroll to position [0, 0]
click at [347, 152] on input "text" at bounding box center [393, 147] width 205 height 23
type input "Patty"
type input "[PERSON_NAME][EMAIL_ADDRESS][DOMAIN_NAME]"
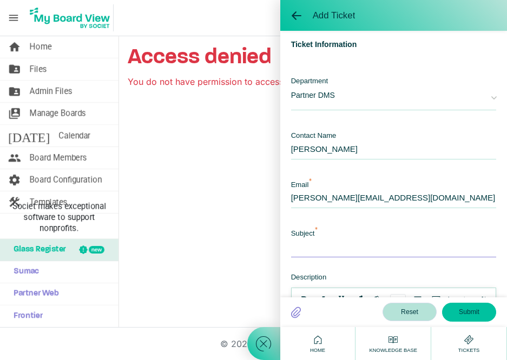
click at [343, 248] on input "text" at bounding box center [393, 245] width 205 height 23
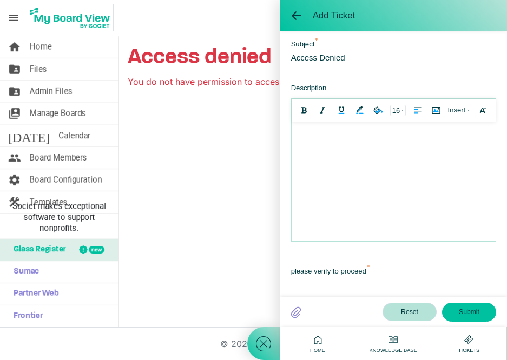
scroll to position [179, 0]
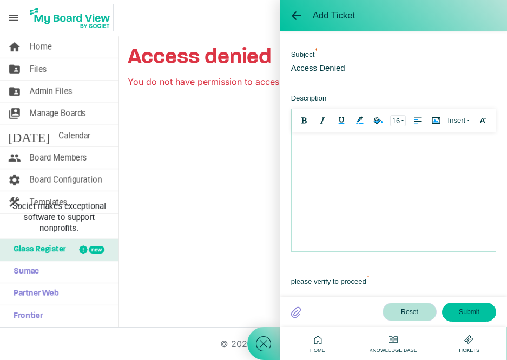
type input "Access Denied"
click at [327, 147] on div at bounding box center [393, 143] width 193 height 11
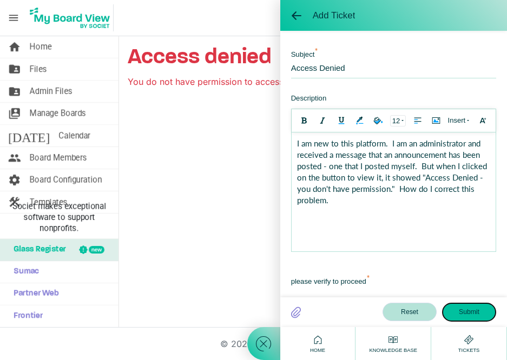
click at [473, 316] on button "Submit" at bounding box center [469, 312] width 54 height 18
click at [471, 313] on button "Submit" at bounding box center [469, 312] width 54 height 18
click at [467, 311] on button "Submit" at bounding box center [469, 312] width 54 height 18
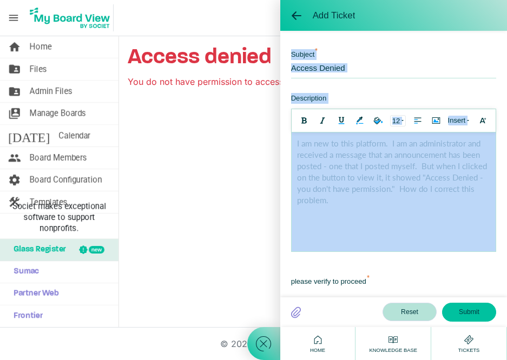
drag, startPoint x: 497, startPoint y: 170, endPoint x: 502, endPoint y: 273, distance: 103.5
click at [502, 273] on div "Template Choose A Template Choose A Template Ticket Information Department Part…" at bounding box center [393, 164] width 227 height 267
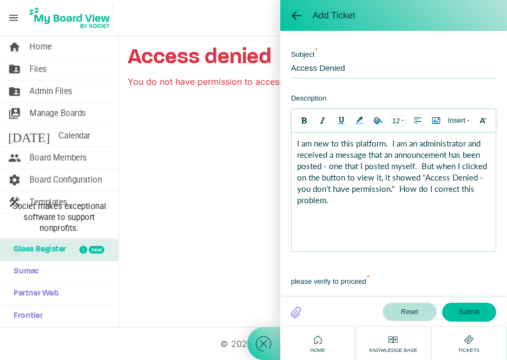
click at [303, 312] on icon at bounding box center [296, 313] width 22 height 16
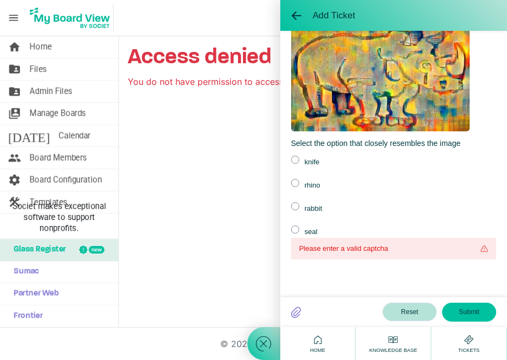
scroll to position [502, 0]
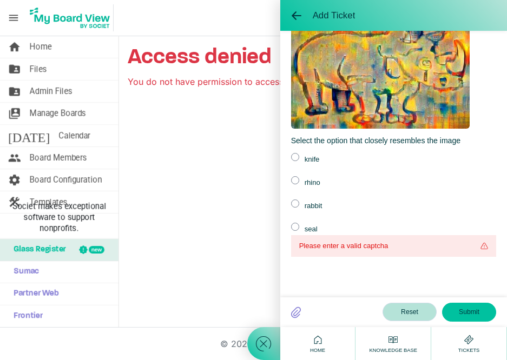
click at [296, 182] on label at bounding box center [295, 180] width 8 height 8
click at [0, 0] on input "radio" at bounding box center [0, 0] width 0 height 0
click at [471, 310] on button "Submit" at bounding box center [469, 312] width 54 height 18
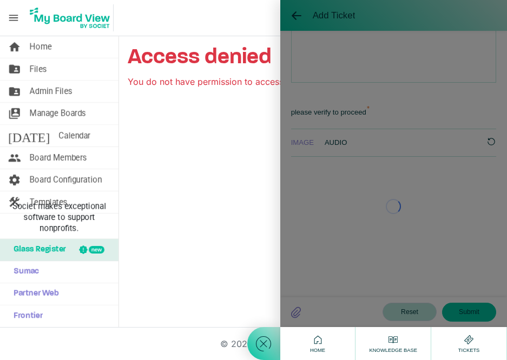
scroll to position [481, 0]
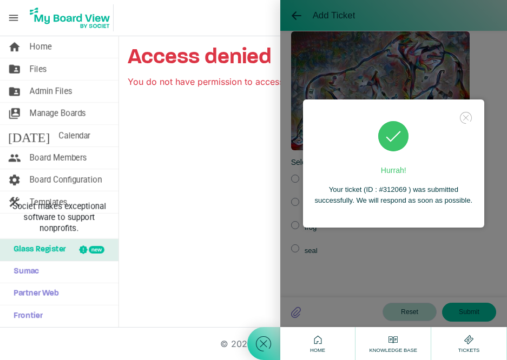
click at [264, 335] on icon at bounding box center [263, 344] width 19 height 19
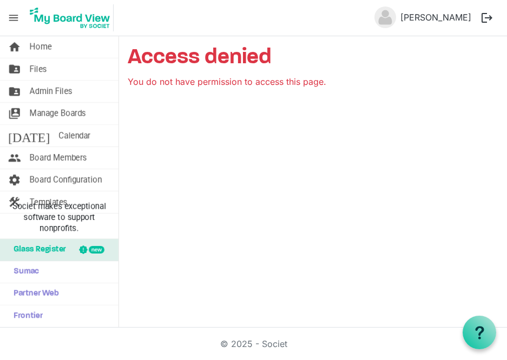
click at [13, 18] on span "menu" at bounding box center [13, 18] width 21 height 21
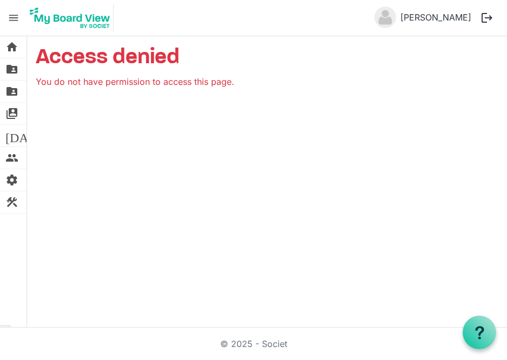
click at [396, 17] on img at bounding box center [386, 17] width 22 height 22
click at [396, 21] on img at bounding box center [386, 17] width 22 height 22
click at [488, 18] on button "logout" at bounding box center [487, 17] width 23 height 23
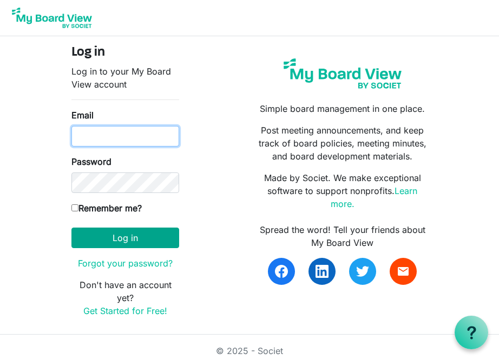
type input "[PERSON_NAME][EMAIL_ADDRESS][DOMAIN_NAME]"
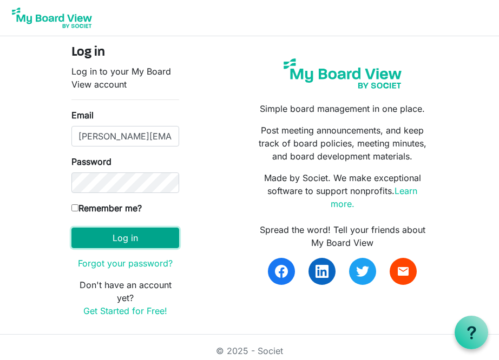
click at [124, 238] on button "Log in" at bounding box center [125, 238] width 108 height 21
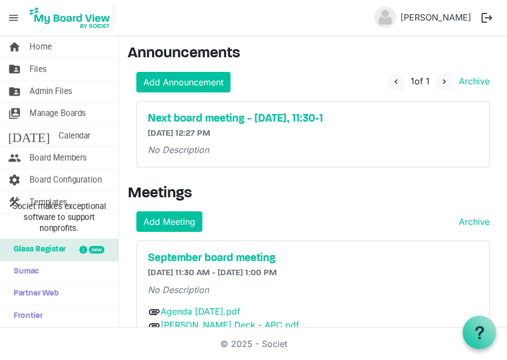
click at [396, 21] on img at bounding box center [386, 17] width 22 height 22
click at [11, 20] on span "menu" at bounding box center [13, 18] width 21 height 21
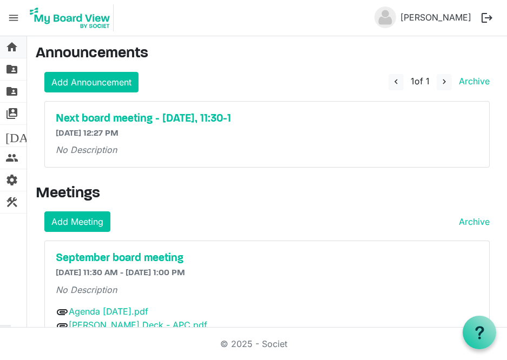
click at [15, 49] on span "home" at bounding box center [11, 47] width 13 height 22
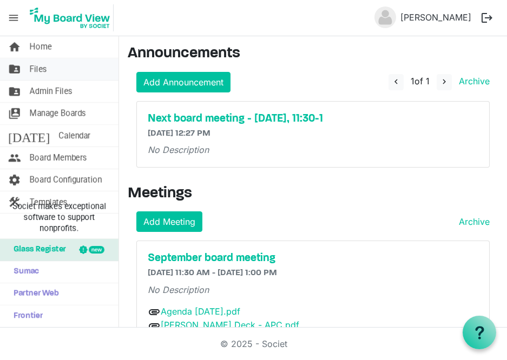
click at [16, 68] on span "folder_shared" at bounding box center [14, 69] width 13 height 22
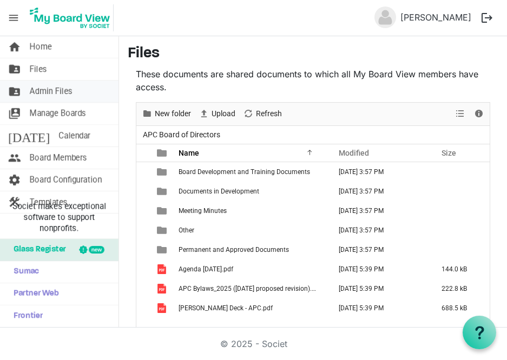
click at [52, 91] on span "Admin Files" at bounding box center [51, 92] width 43 height 22
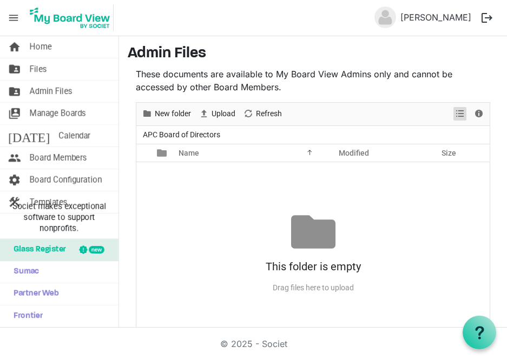
click at [455, 114] on span "View dropdownbutton" at bounding box center [460, 114] width 13 height 14
click at [47, 112] on span "Manage Boards" at bounding box center [58, 114] width 56 height 22
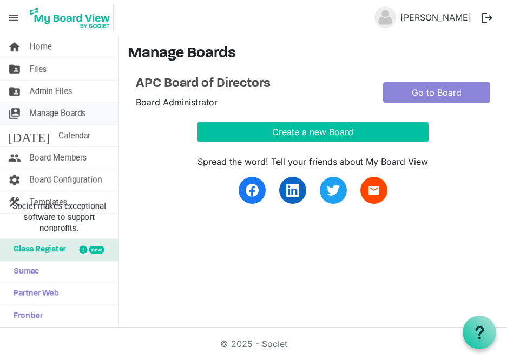
click at [47, 112] on span "Manage Boards" at bounding box center [58, 114] width 56 height 22
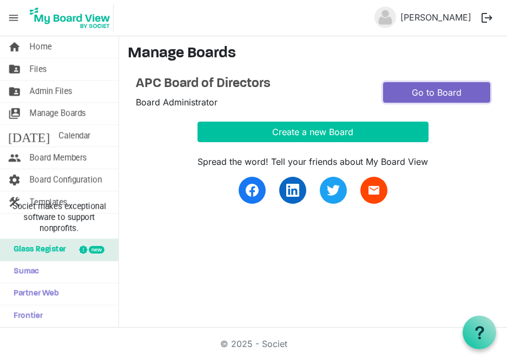
click at [422, 91] on link "Go to Board" at bounding box center [436, 92] width 107 height 21
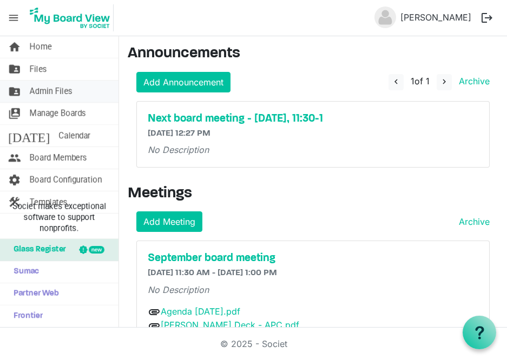
click at [41, 93] on span "Admin Files" at bounding box center [51, 92] width 43 height 22
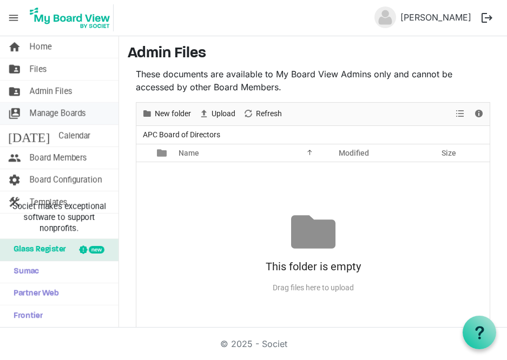
click at [76, 110] on span "Manage Boards" at bounding box center [58, 114] width 56 height 22
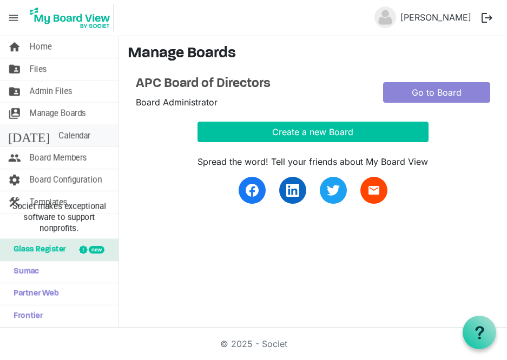
click at [58, 135] on span "Calendar" at bounding box center [74, 136] width 32 height 22
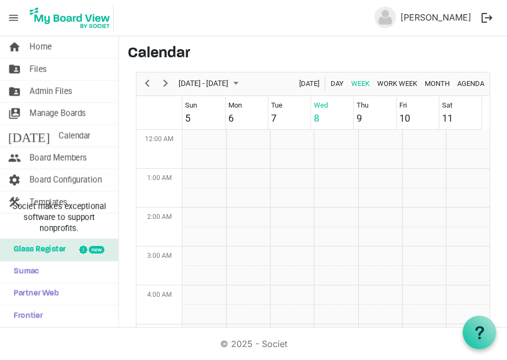
scroll to position [351, 0]
click at [68, 159] on span "Board Members" at bounding box center [58, 158] width 57 height 22
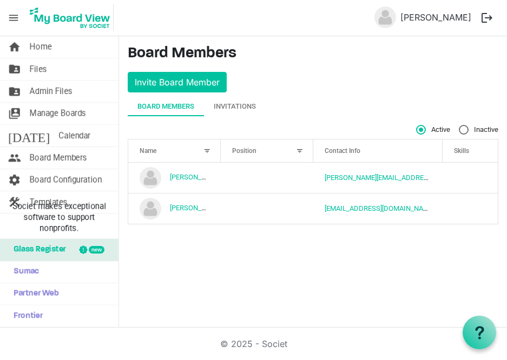
click at [302, 149] on div at bounding box center [300, 151] width 12 height 12
click at [301, 150] on div at bounding box center [300, 151] width 12 height 12
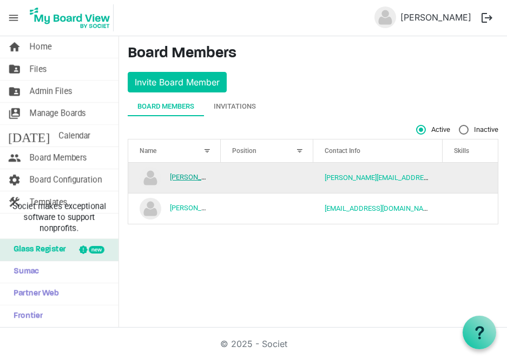
click at [188, 178] on link "[PERSON_NAME]" at bounding box center [196, 177] width 52 height 8
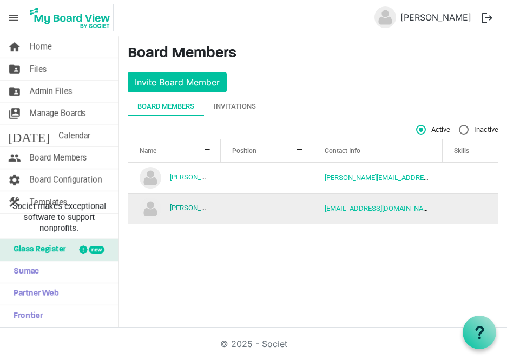
click at [189, 207] on link "[PERSON_NAME]" at bounding box center [196, 208] width 52 height 8
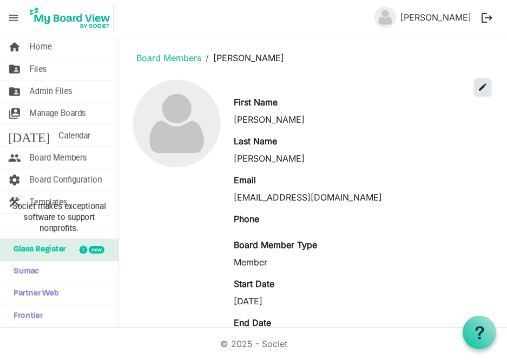
click at [478, 85] on span "edit" at bounding box center [483, 87] width 10 height 10
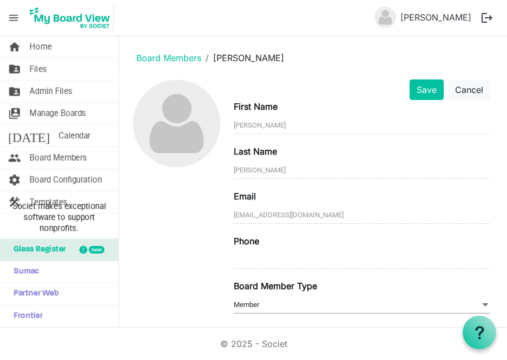
click at [481, 304] on span at bounding box center [486, 305] width 10 height 12
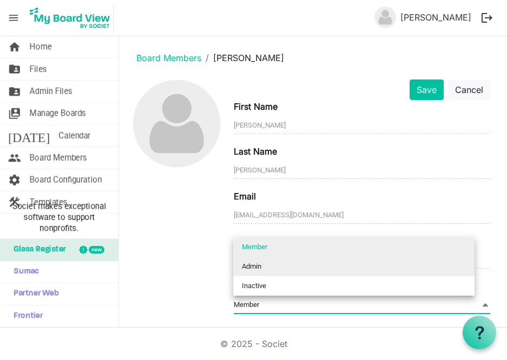
click at [258, 265] on li "Admin" at bounding box center [353, 266] width 241 height 19
type input "Admin"
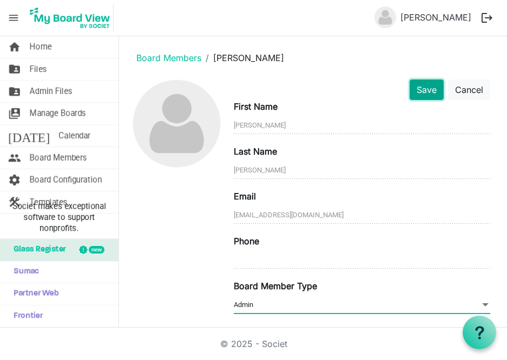
click at [418, 95] on button "Save" at bounding box center [427, 90] width 34 height 21
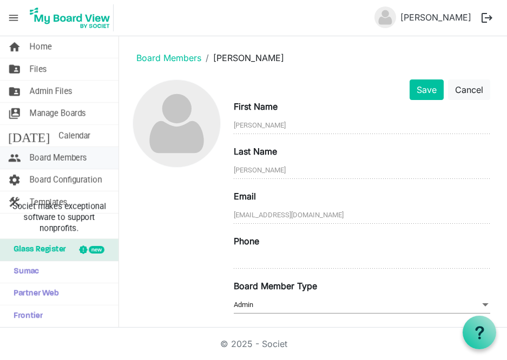
click at [73, 155] on span "Board Members" at bounding box center [58, 158] width 57 height 22
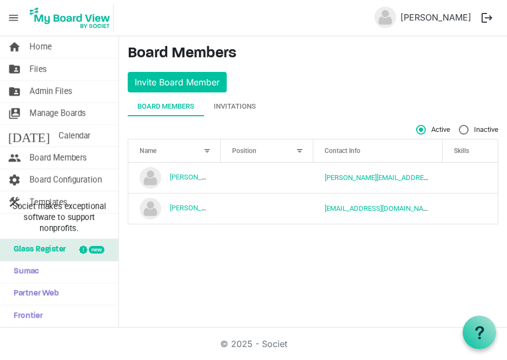
click at [300, 151] on div at bounding box center [300, 151] width 12 height 12
click at [210, 151] on div at bounding box center [207, 151] width 12 height 12
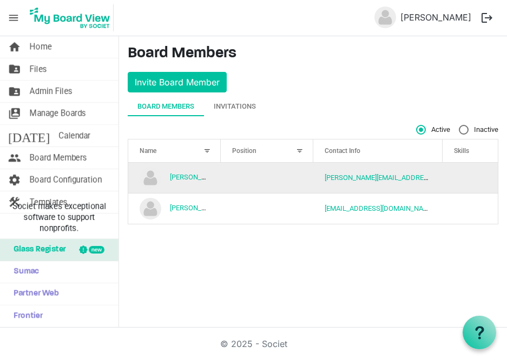
click at [188, 172] on td "[PERSON_NAME]" at bounding box center [174, 178] width 93 height 30
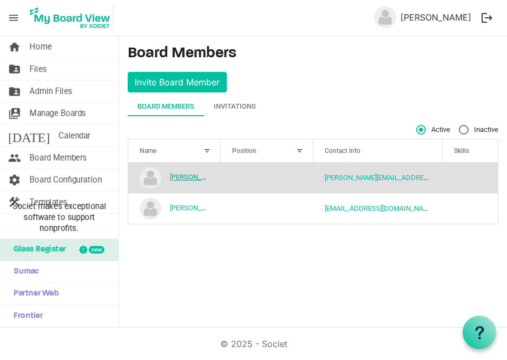
click at [187, 176] on link "[PERSON_NAME]" at bounding box center [196, 177] width 52 height 8
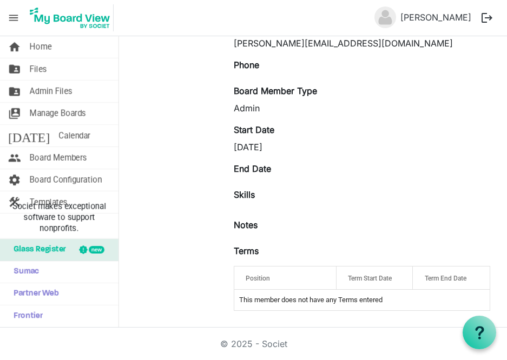
scroll to position [155, 0]
click at [246, 300] on td "This member does not have any Terms entered" at bounding box center [361, 300] width 255 height 21
drag, startPoint x: 241, startPoint y: 299, endPoint x: 395, endPoint y: 290, distance: 154.0
click at [395, 290] on td "This member does not have any Terms entered" at bounding box center [361, 300] width 255 height 21
click at [396, 298] on td "This member does not have any Terms entered" at bounding box center [361, 300] width 255 height 21
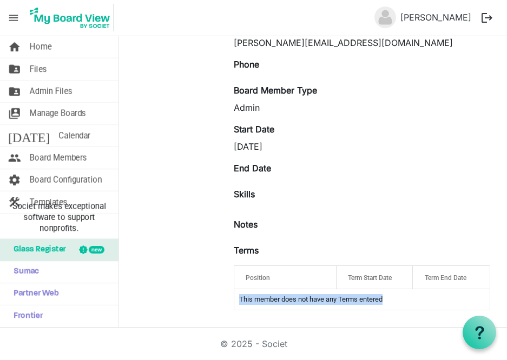
drag, startPoint x: 393, startPoint y: 299, endPoint x: 229, endPoint y: 300, distance: 164.0
click at [229, 300] on div "Id Position Term Start Date Term End Date terms-grid_header_table This member d…" at bounding box center [362, 288] width 273 height 45
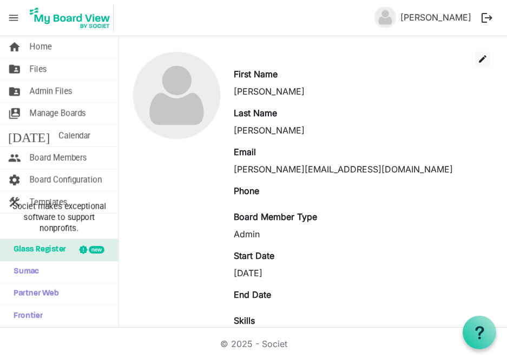
scroll to position [0, 0]
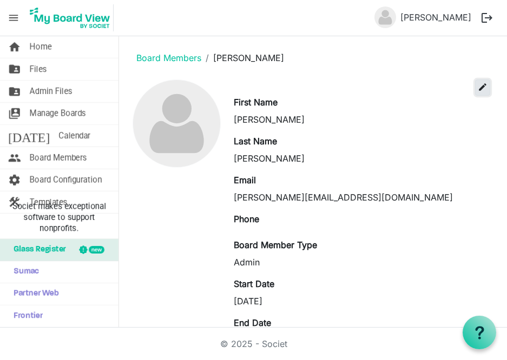
click at [478, 88] on span "edit" at bounding box center [483, 87] width 10 height 10
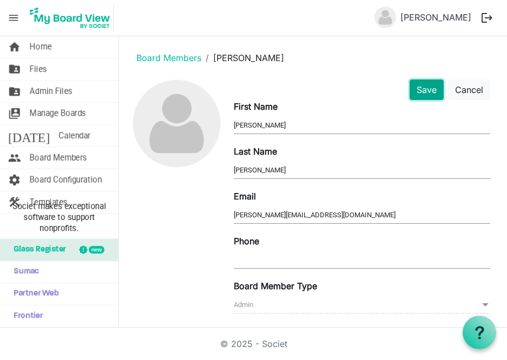
click at [421, 84] on button "Save" at bounding box center [427, 90] width 34 height 21
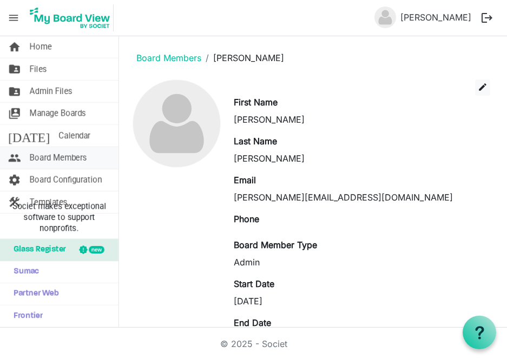
click at [71, 159] on span "Board Members" at bounding box center [58, 158] width 57 height 22
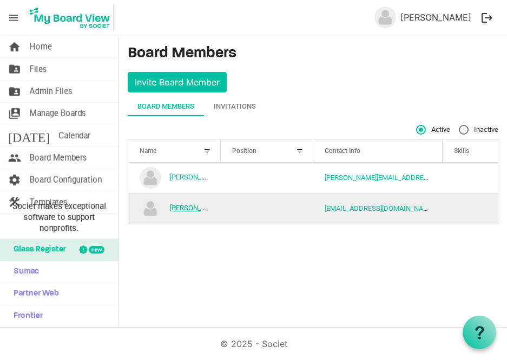
click at [191, 206] on link "[PERSON_NAME]" at bounding box center [196, 208] width 52 height 8
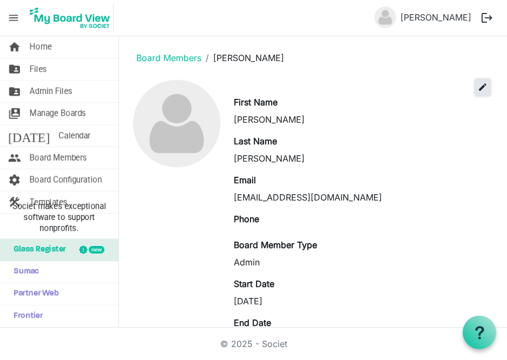
click at [478, 88] on span "edit" at bounding box center [483, 87] width 10 height 10
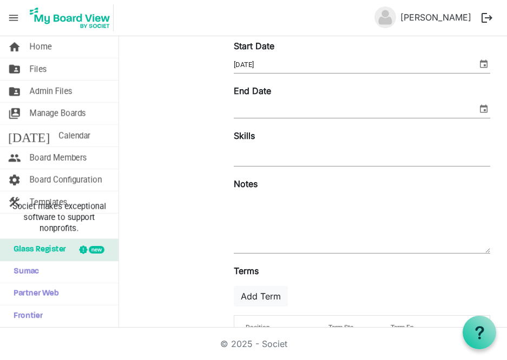
scroll to position [335, 0]
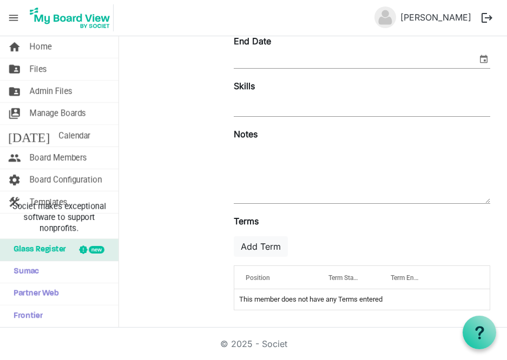
click at [258, 279] on span "Position" at bounding box center [258, 278] width 24 height 8
click at [295, 279] on div at bounding box center [297, 275] width 5 height 5
click at [263, 278] on span "Position" at bounding box center [258, 278] width 24 height 8
drag, startPoint x: 240, startPoint y: 299, endPoint x: 413, endPoint y: 297, distance: 172.7
click at [413, 297] on td "This member does not have any Terms entered" at bounding box center [361, 300] width 255 height 21
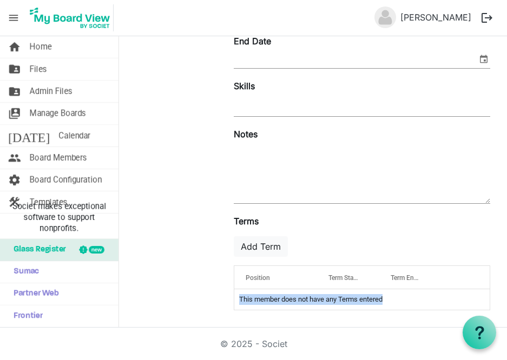
click at [281, 146] on textarea at bounding box center [362, 174] width 257 height 58
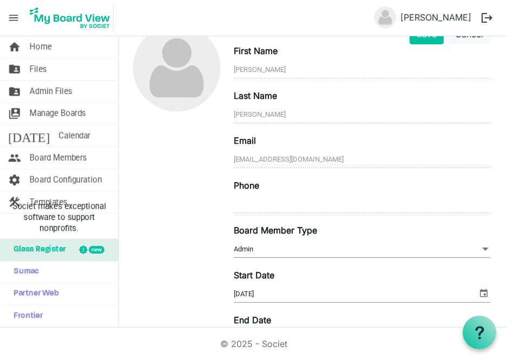
scroll to position [38, 0]
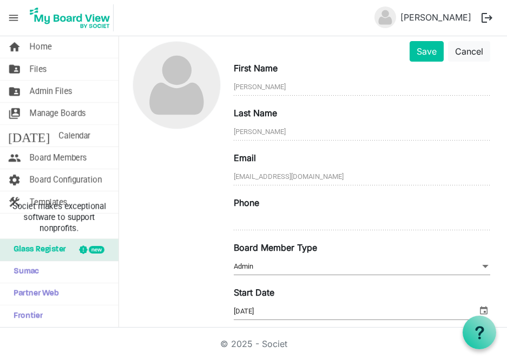
type textarea "Chairman"
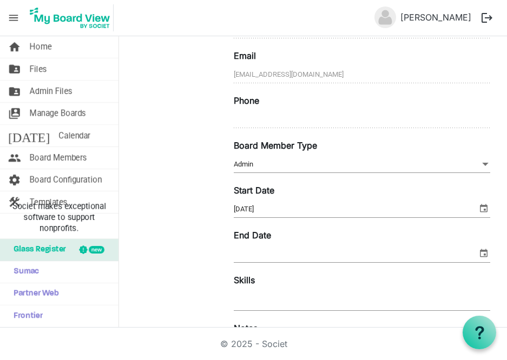
scroll to position [142, 0]
click at [481, 161] on span at bounding box center [486, 164] width 10 height 12
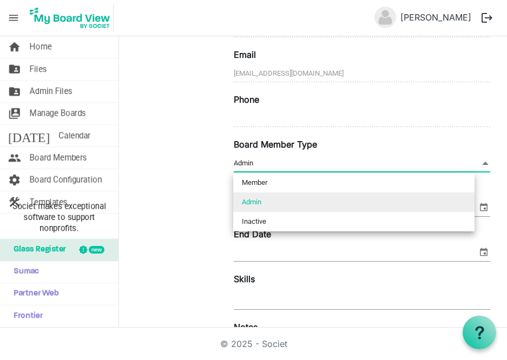
click at [409, 137] on div "Email sherring@uabmc.edu Phone" at bounding box center [362, 93] width 273 height 90
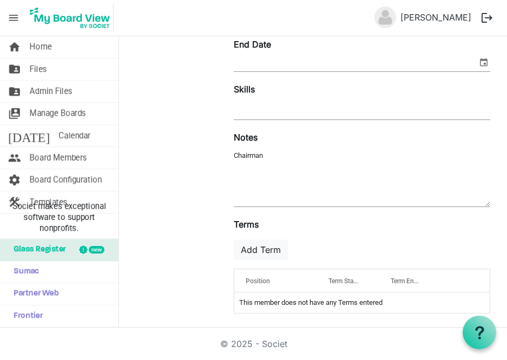
scroll to position [335, 0]
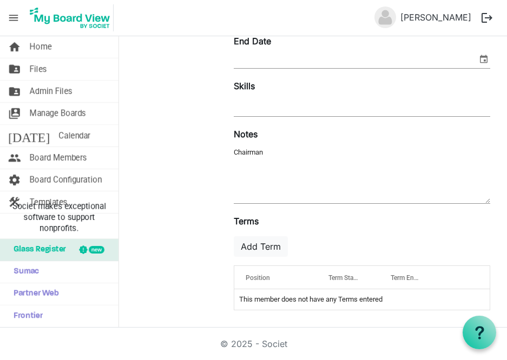
click at [265, 278] on span "Position" at bounding box center [258, 278] width 24 height 8
click at [299, 279] on div "Position" at bounding box center [276, 278] width 68 height 16
click at [480, 332] on use at bounding box center [479, 332] width 9 height 13
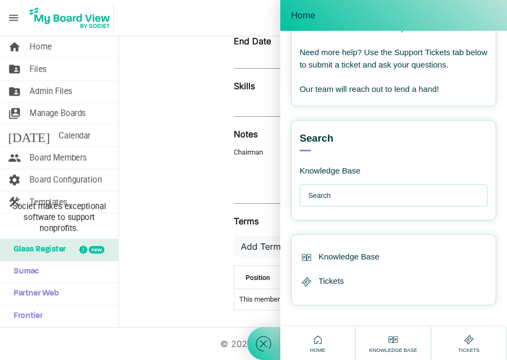
scroll to position [161, 0]
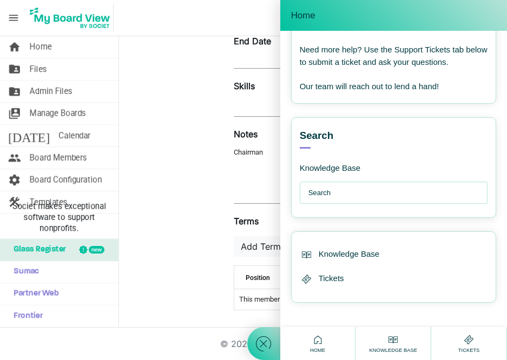
click at [349, 197] on input "text" at bounding box center [397, 193] width 176 height 22
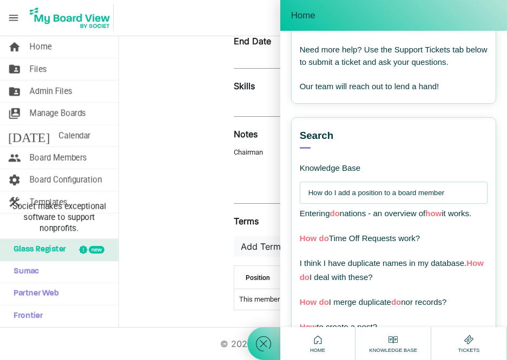
type input "How do I add a position to a board member"
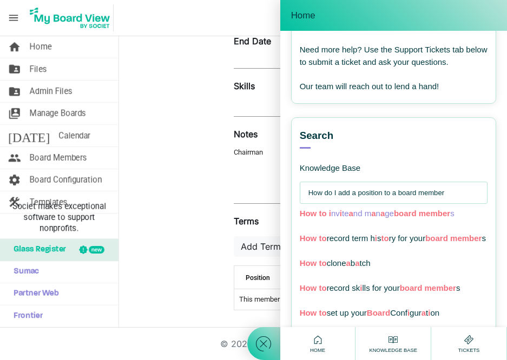
click at [412, 213] on span "board" at bounding box center [405, 213] width 23 height 9
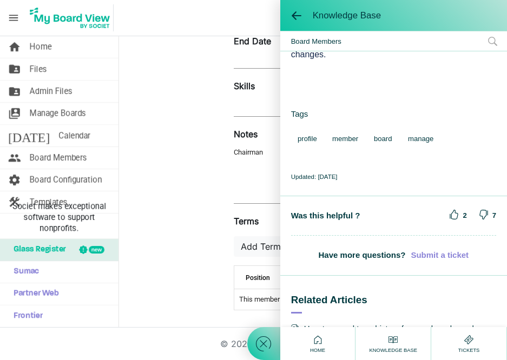
scroll to position [1137, 0]
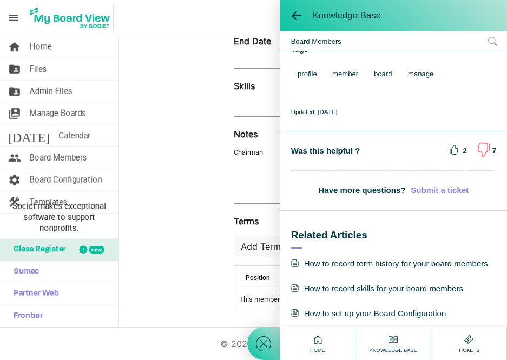
click at [475, 159] on icon at bounding box center [484, 150] width 18 height 18
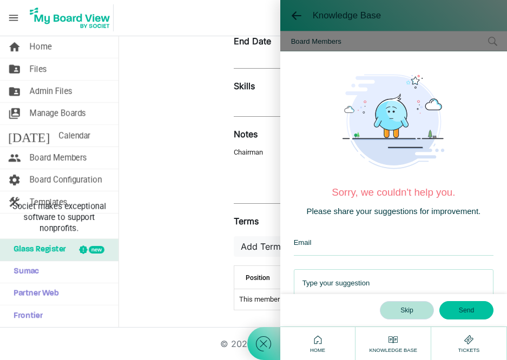
drag, startPoint x: 172, startPoint y: 147, endPoint x: 178, endPoint y: 146, distance: 5.4
click at [172, 147] on div at bounding box center [177, 32] width 98 height 575
click at [257, 324] on div at bounding box center [263, 180] width 33 height 360
click at [261, 343] on icon at bounding box center [263, 344] width 19 height 19
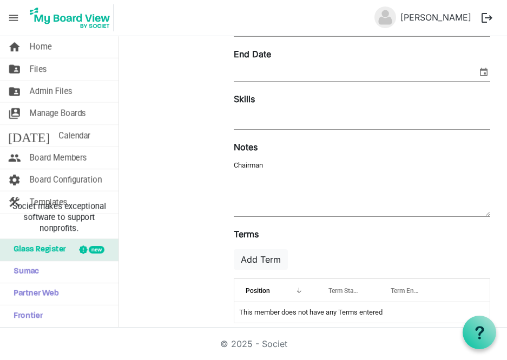
scroll to position [335, 0]
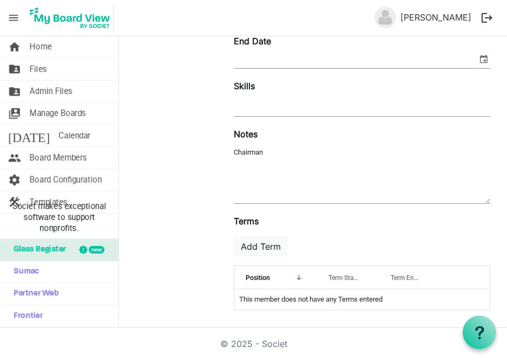
click at [343, 279] on span "Term Start Date" at bounding box center [351, 278] width 44 height 8
click at [341, 299] on td "This member does not have any Terms entered" at bounding box center [361, 300] width 255 height 21
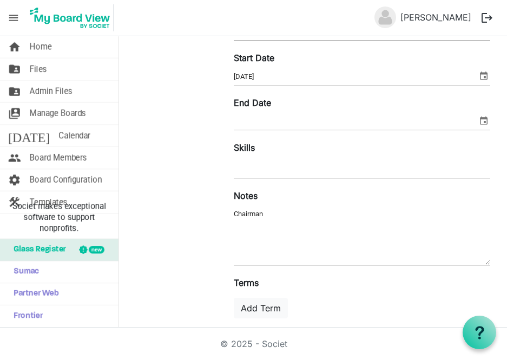
scroll to position [198, 0]
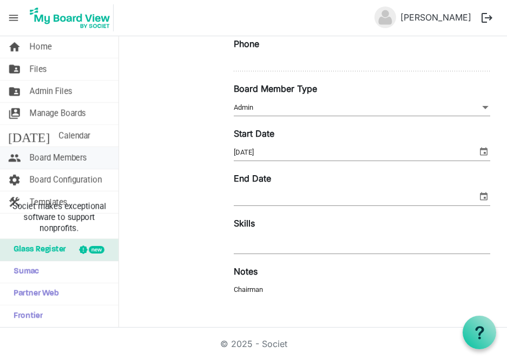
click at [83, 160] on span "Board Members" at bounding box center [58, 158] width 57 height 22
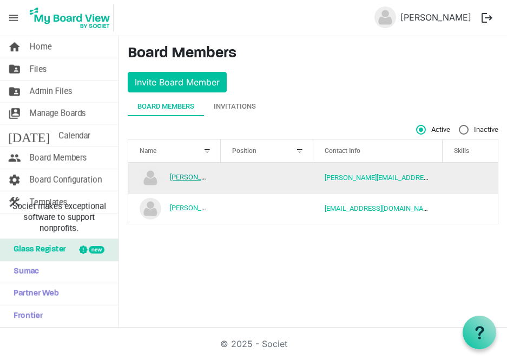
click at [192, 181] on link "[PERSON_NAME]" at bounding box center [196, 177] width 52 height 8
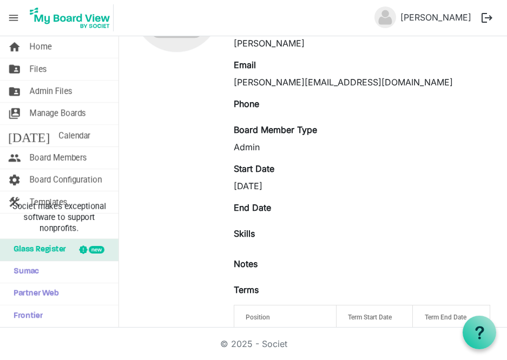
scroll to position [155, 0]
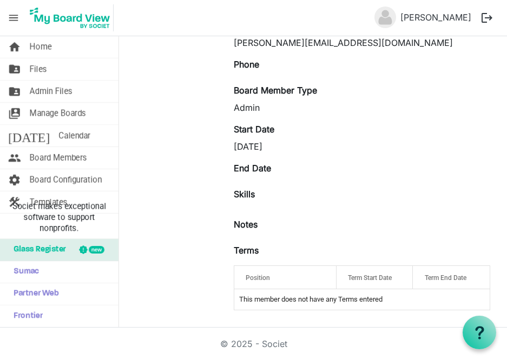
click at [258, 277] on span "Position" at bounding box center [258, 278] width 24 height 8
click at [318, 277] on div "Position" at bounding box center [285, 278] width 87 height 16
click at [316, 278] on div at bounding box center [316, 275] width 5 height 5
click at [259, 274] on span "Position" at bounding box center [258, 278] width 24 height 8
click at [260, 300] on td "This member does not have any Terms entered" at bounding box center [361, 300] width 255 height 21
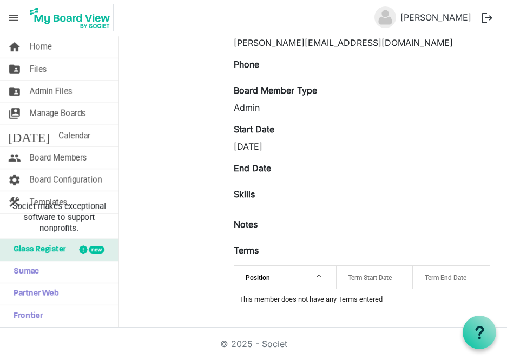
click at [250, 248] on label "Terms" at bounding box center [246, 250] width 25 height 13
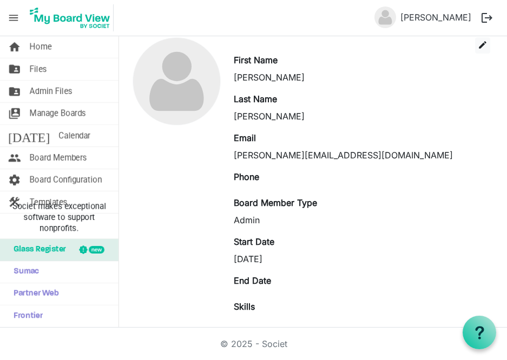
scroll to position [0, 0]
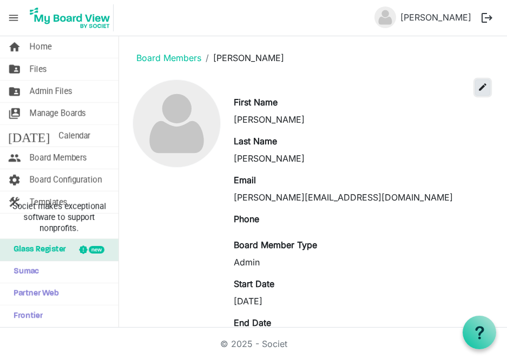
click at [478, 87] on span "edit" at bounding box center [483, 87] width 10 height 10
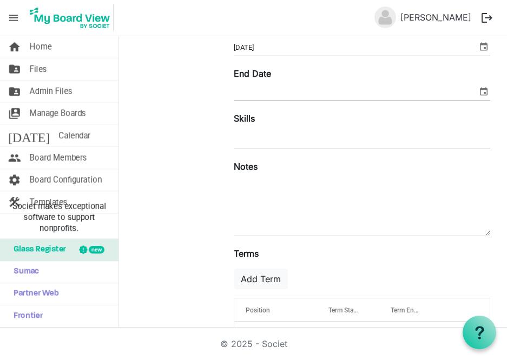
scroll to position [335, 0]
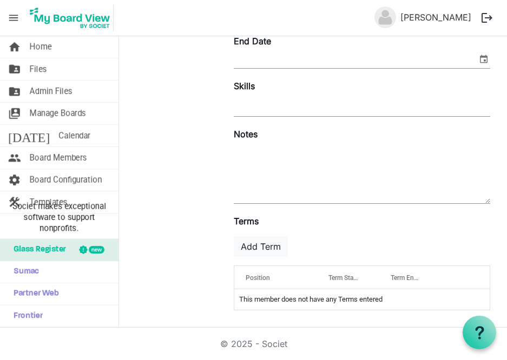
click at [259, 280] on span "Position" at bounding box center [258, 278] width 24 height 8
click at [252, 301] on td "This member does not have any Terms entered" at bounding box center [361, 300] width 255 height 21
click at [253, 296] on td "This member does not have any Terms entered" at bounding box center [361, 300] width 255 height 21
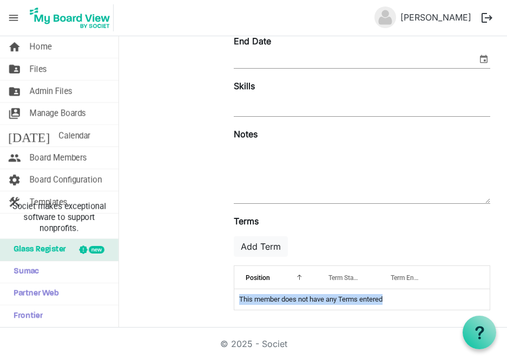
click at [342, 277] on span "Term Start Date" at bounding box center [351, 278] width 44 height 8
click at [355, 278] on span "Term Start Date" at bounding box center [351, 278] width 44 height 8
click at [342, 278] on span "Term Start Date" at bounding box center [351, 278] width 44 height 8
click at [258, 246] on button "Add Term" at bounding box center [261, 247] width 54 height 21
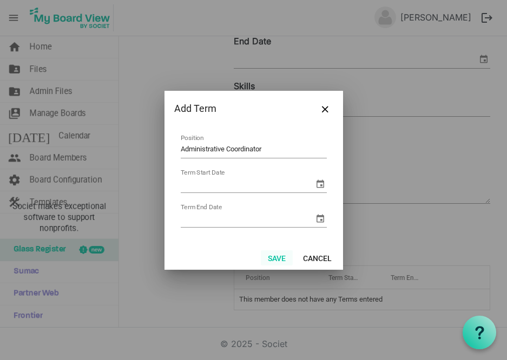
type input "Administrative Coordinator"
click at [275, 259] on button "Save" at bounding box center [277, 258] width 32 height 15
click at [314, 185] on span "select" at bounding box center [320, 184] width 13 height 13
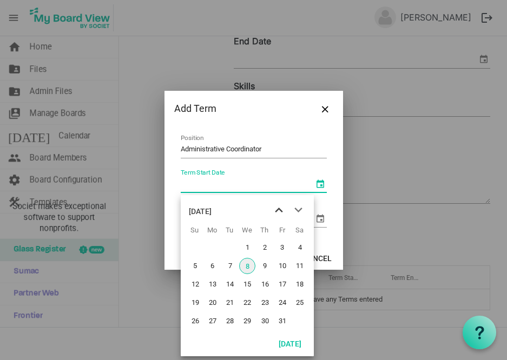
click at [280, 210] on span "previous month" at bounding box center [279, 210] width 19 height 19
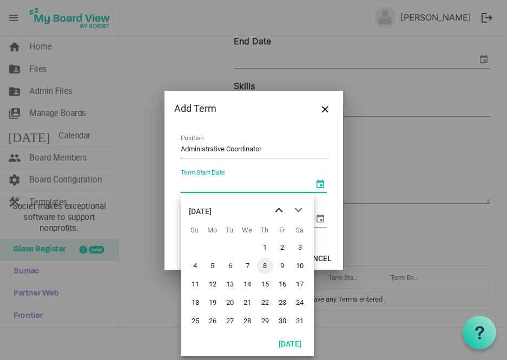
click at [280, 210] on span "previous month" at bounding box center [279, 210] width 19 height 19
click at [281, 210] on span "previous month" at bounding box center [279, 210] width 19 height 19
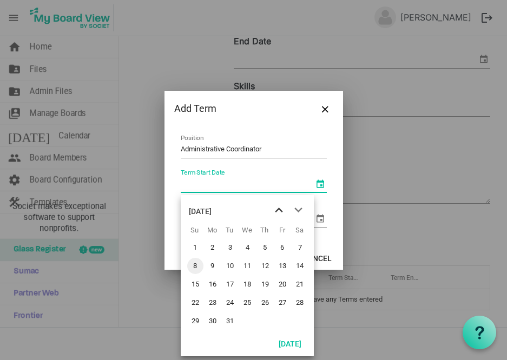
click at [281, 210] on span "previous month" at bounding box center [279, 210] width 19 height 19
click at [298, 207] on span "next month" at bounding box center [298, 210] width 19 height 19
click at [238, 303] on td "20" at bounding box center [246, 303] width 17 height 18
type input "[DATE]"
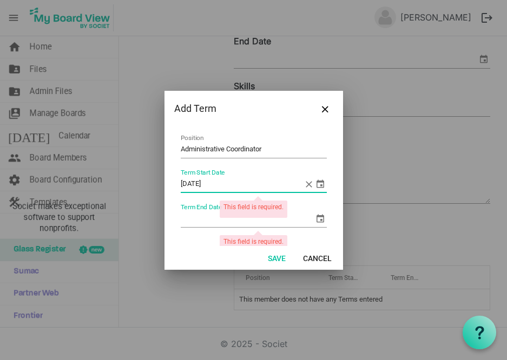
click at [315, 218] on span "select" at bounding box center [320, 218] width 13 height 13
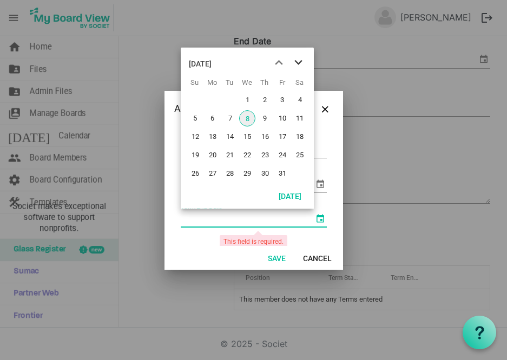
click at [300, 61] on span "next month" at bounding box center [298, 62] width 19 height 19
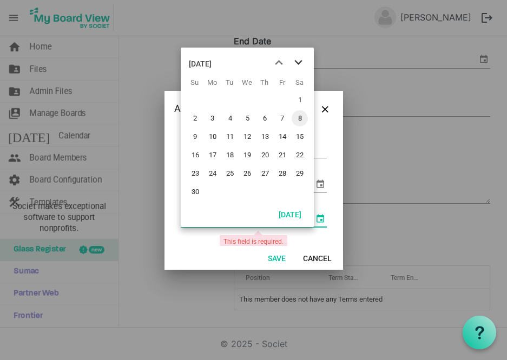
click at [300, 61] on span "next month" at bounding box center [298, 62] width 19 height 19
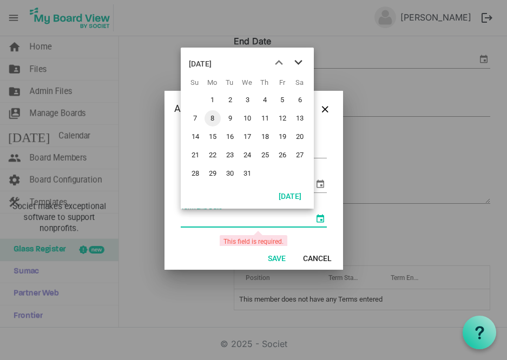
click at [299, 64] on span "next month" at bounding box center [298, 62] width 19 height 19
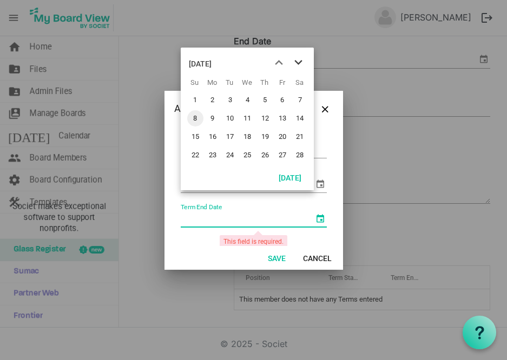
click at [299, 64] on span "next month" at bounding box center [298, 62] width 19 height 19
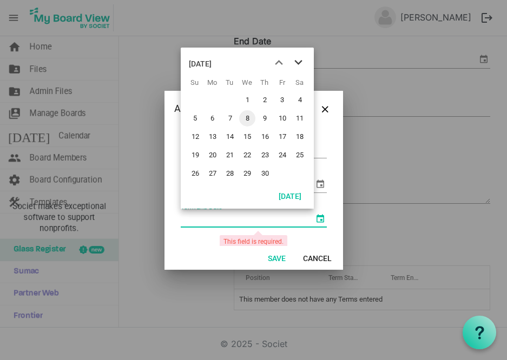
click at [299, 64] on span "next month" at bounding box center [298, 62] width 19 height 19
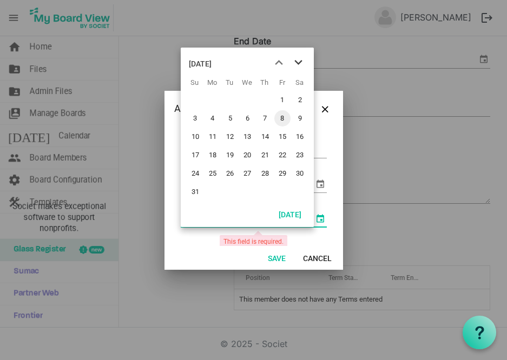
click at [299, 64] on span "next month" at bounding box center [298, 62] width 19 height 19
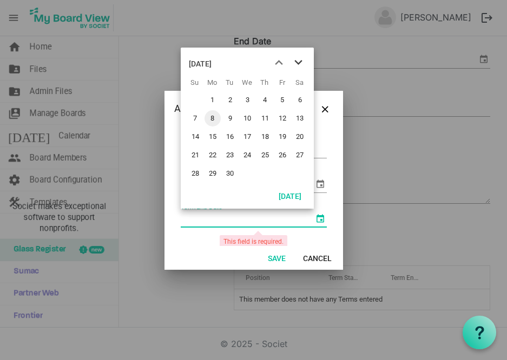
click at [299, 64] on span "next month" at bounding box center [298, 62] width 19 height 19
click at [300, 64] on span "next month" at bounding box center [298, 62] width 19 height 19
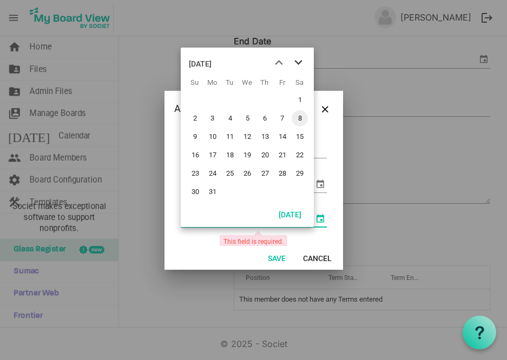
click at [300, 64] on span "next month" at bounding box center [298, 62] width 19 height 19
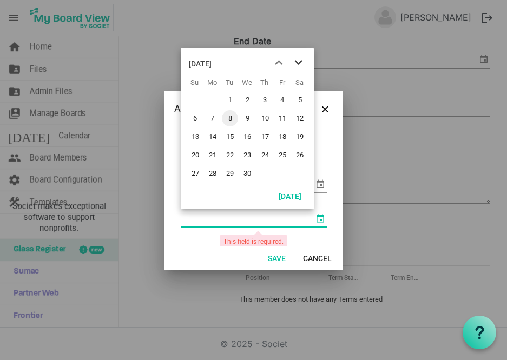
click at [300, 64] on span "next month" at bounding box center [298, 62] width 19 height 19
click at [301, 64] on span "next month" at bounding box center [298, 62] width 19 height 19
click at [265, 133] on span "19" at bounding box center [265, 137] width 16 height 16
type input "[DATE]"
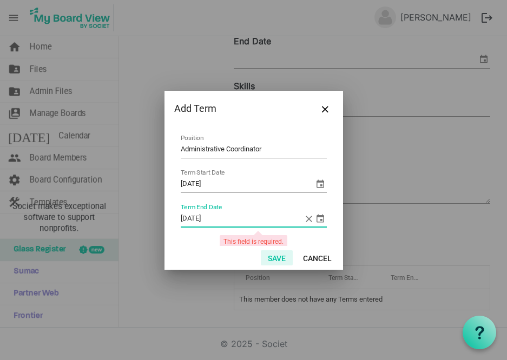
click at [285, 261] on button "Save" at bounding box center [277, 258] width 32 height 15
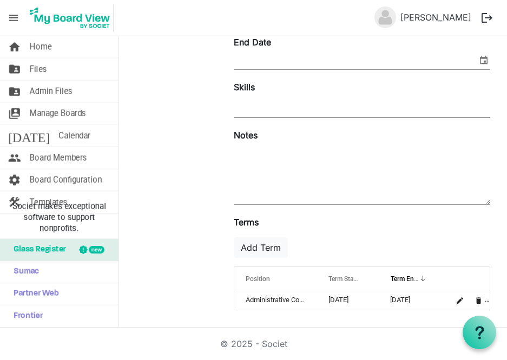
scroll to position [334, 0]
click at [82, 158] on span "Board Members" at bounding box center [58, 158] width 57 height 22
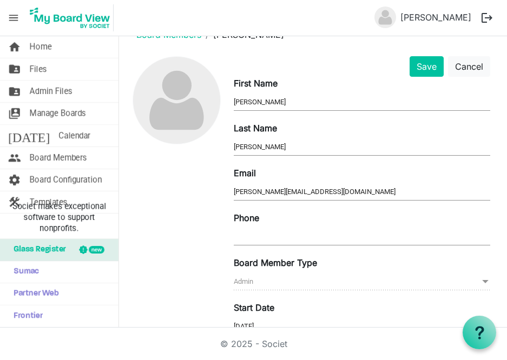
scroll to position [0, 0]
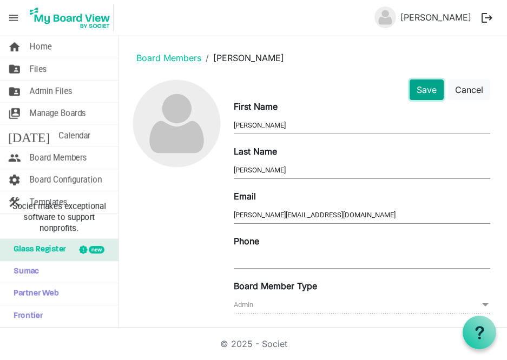
click at [412, 84] on button "Save" at bounding box center [427, 90] width 34 height 21
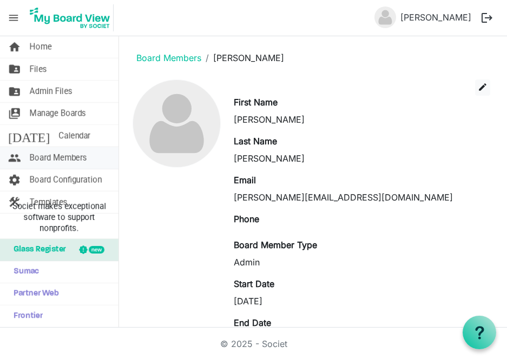
click at [73, 160] on span "Board Members" at bounding box center [58, 158] width 57 height 22
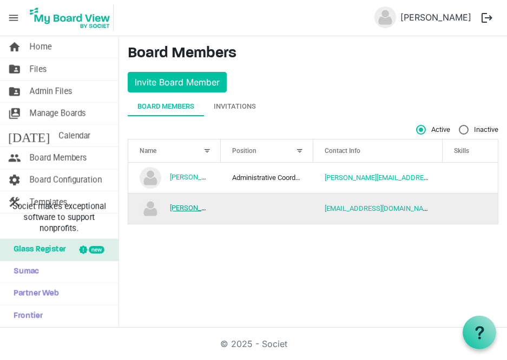
click at [188, 209] on link "[PERSON_NAME]" at bounding box center [196, 208] width 52 height 8
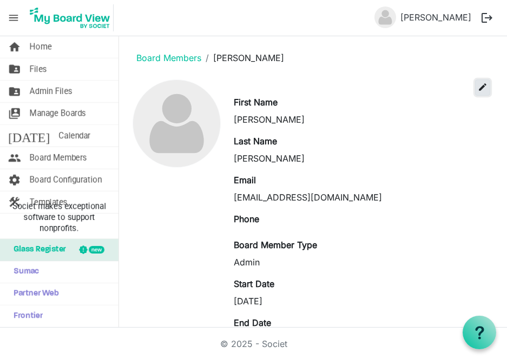
click at [478, 89] on span "edit" at bounding box center [483, 87] width 10 height 10
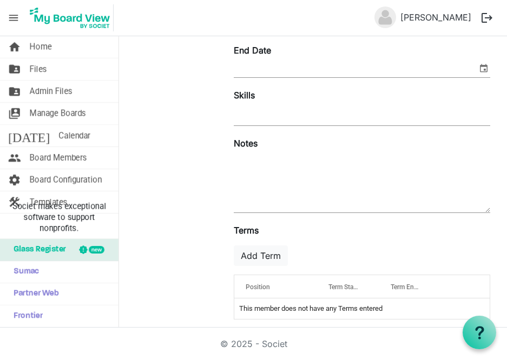
scroll to position [335, 0]
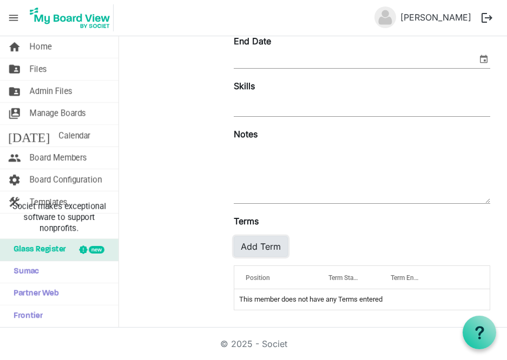
click at [268, 249] on button "Add Term" at bounding box center [261, 247] width 54 height 21
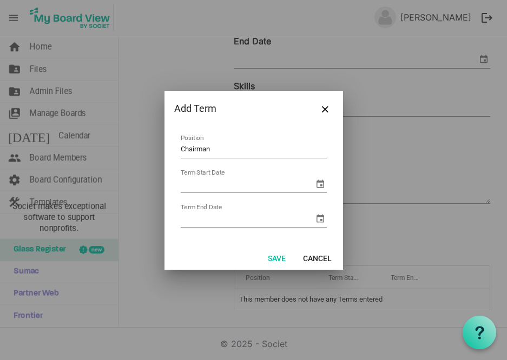
type input "Chairman"
click at [319, 185] on span "select" at bounding box center [320, 184] width 13 height 13
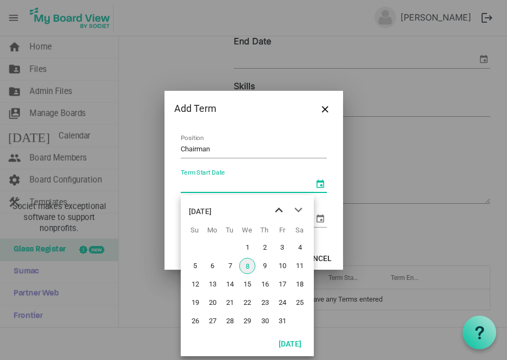
click at [280, 208] on span "previous month" at bounding box center [279, 210] width 19 height 19
click at [264, 277] on span "18" at bounding box center [265, 285] width 16 height 16
type input "9/18/2025"
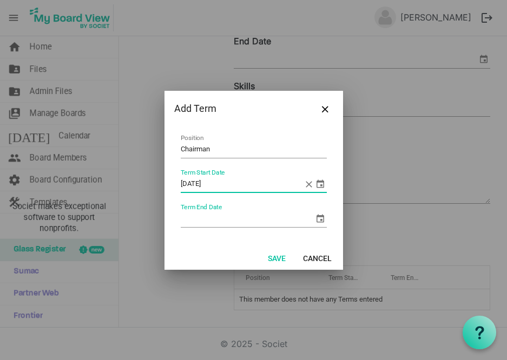
click at [318, 224] on span "select" at bounding box center [320, 218] width 13 height 13
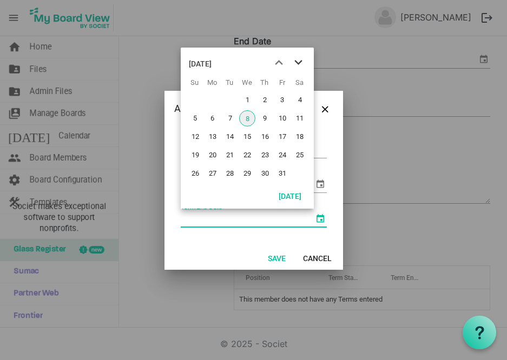
click at [301, 62] on span "next month" at bounding box center [298, 62] width 19 height 19
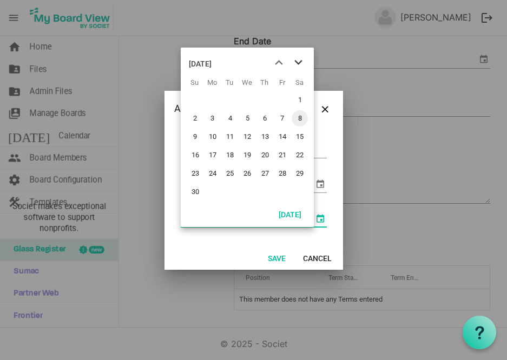
click at [301, 62] on span "next month" at bounding box center [298, 62] width 19 height 19
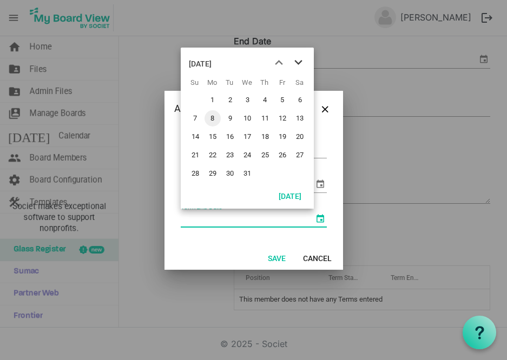
click at [301, 62] on span "next month" at bounding box center [298, 62] width 19 height 19
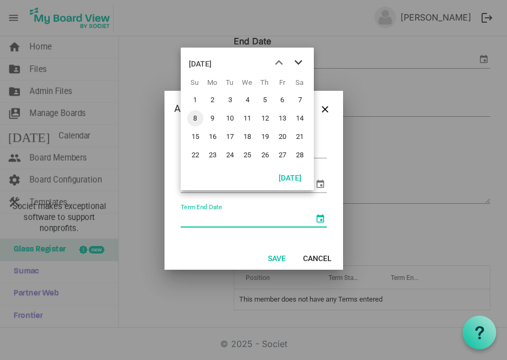
click at [300, 62] on span "next month" at bounding box center [298, 62] width 19 height 19
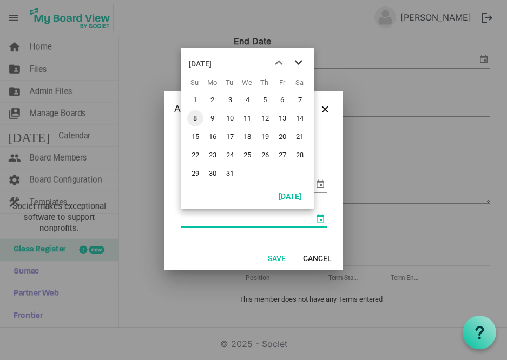
click at [300, 62] on span "next month" at bounding box center [298, 62] width 19 height 19
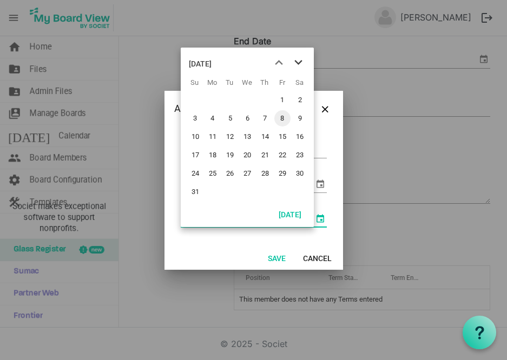
click at [300, 62] on span "next month" at bounding box center [298, 62] width 19 height 19
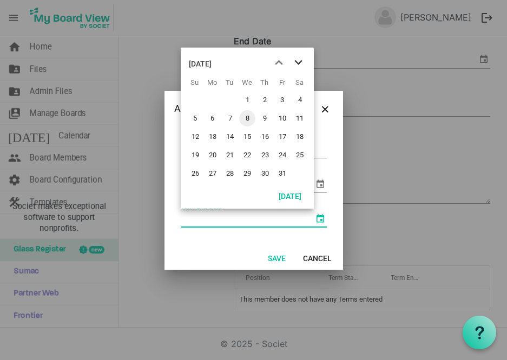
click at [300, 60] on span "next month" at bounding box center [298, 62] width 19 height 19
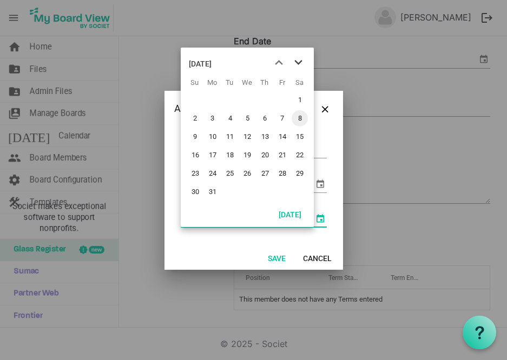
click at [300, 60] on span "next month" at bounding box center [298, 62] width 19 height 19
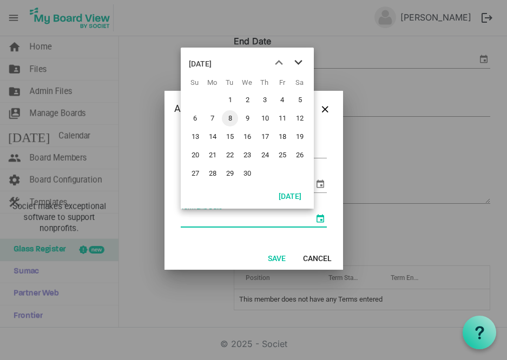
click at [300, 60] on span "next month" at bounding box center [298, 62] width 19 height 19
click at [272, 64] on span "previous month" at bounding box center [279, 62] width 19 height 19
click at [268, 137] on span "17" at bounding box center [265, 137] width 16 height 16
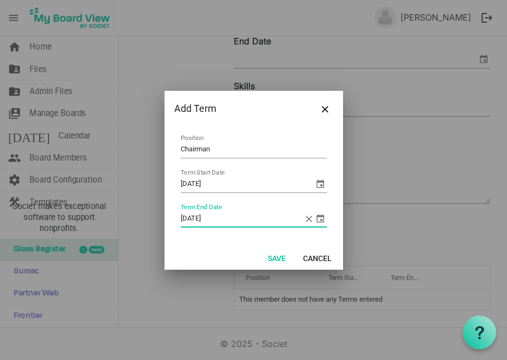
click at [322, 219] on span "select" at bounding box center [320, 218] width 13 height 13
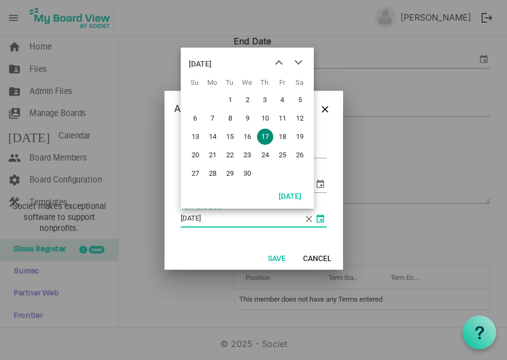
click at [218, 217] on input "9/17/2026" at bounding box center [242, 219] width 123 height 16
type input "9/17/2027"
click at [277, 259] on button "Save" at bounding box center [277, 258] width 32 height 15
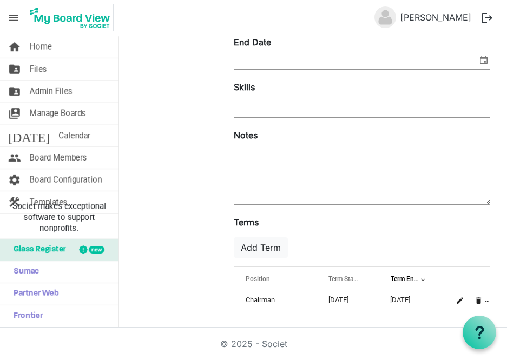
scroll to position [334, 0]
click at [81, 108] on span "Manage Boards" at bounding box center [58, 114] width 56 height 22
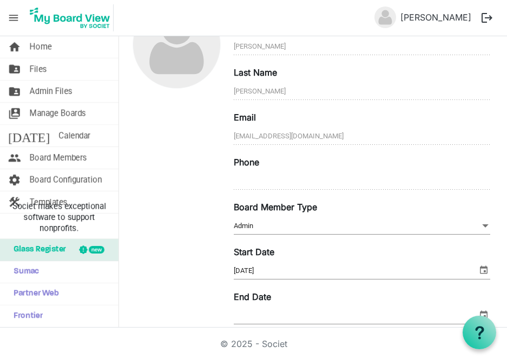
scroll to position [0, 0]
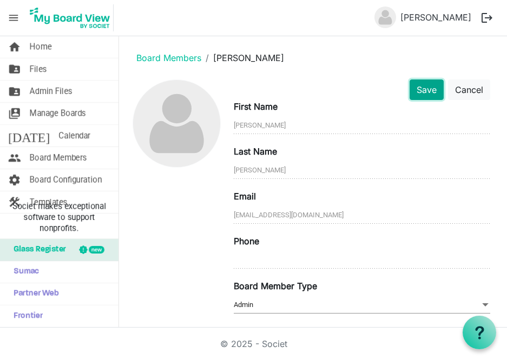
click at [425, 94] on button "Save" at bounding box center [427, 90] width 34 height 21
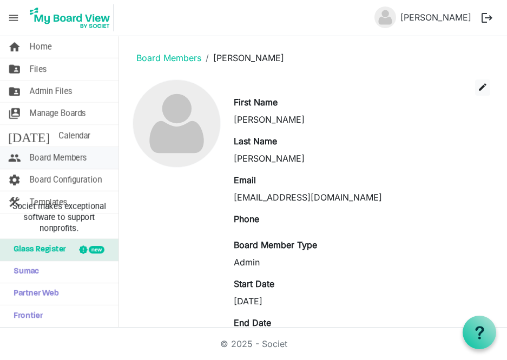
click at [80, 158] on span "Board Members" at bounding box center [58, 158] width 57 height 22
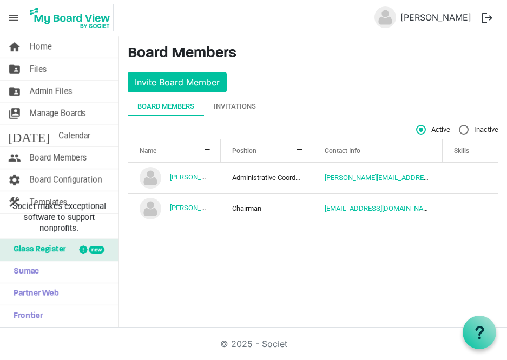
click at [270, 108] on div "Board Members Invitations" at bounding box center [313, 106] width 371 height 19
click at [246, 106] on div "Invitations" at bounding box center [235, 106] width 42 height 11
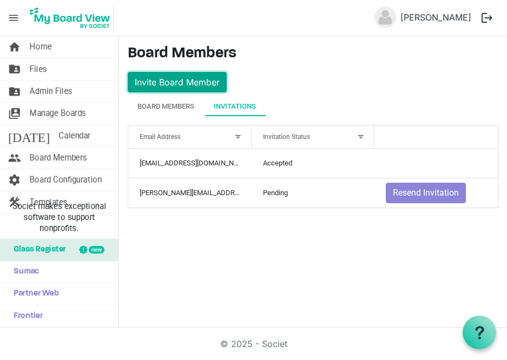
click at [210, 81] on button "Invite Board Member" at bounding box center [177, 82] width 99 height 21
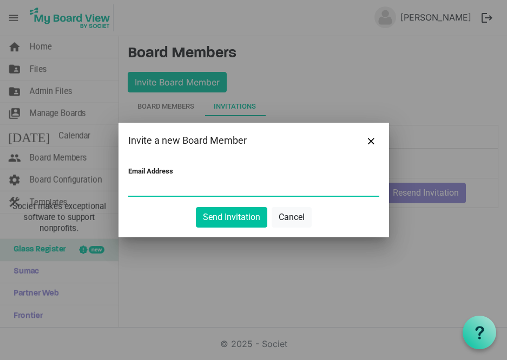
paste input "[PERSON_NAME][EMAIL_ADDRESS][PERSON_NAME][DOMAIN_NAME]"
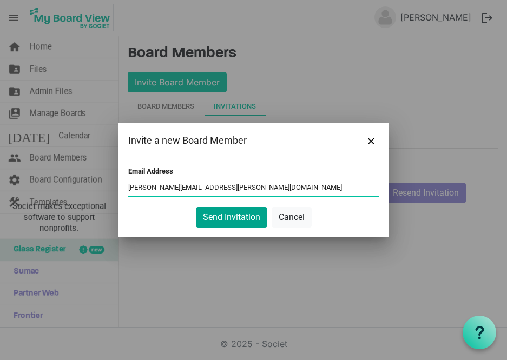
type input "[PERSON_NAME][EMAIL_ADDRESS][PERSON_NAME][DOMAIN_NAME]"
click at [237, 218] on button "Send Invitation" at bounding box center [231, 217] width 71 height 21
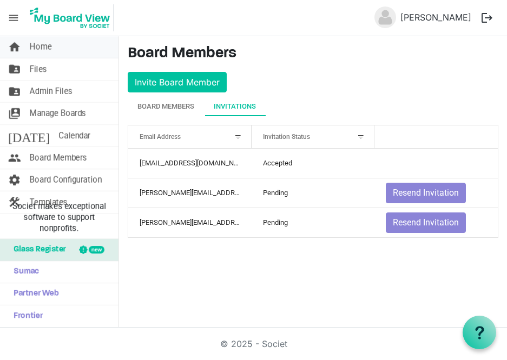
click at [48, 48] on span "Home" at bounding box center [41, 47] width 22 height 22
